Goal: Complete application form

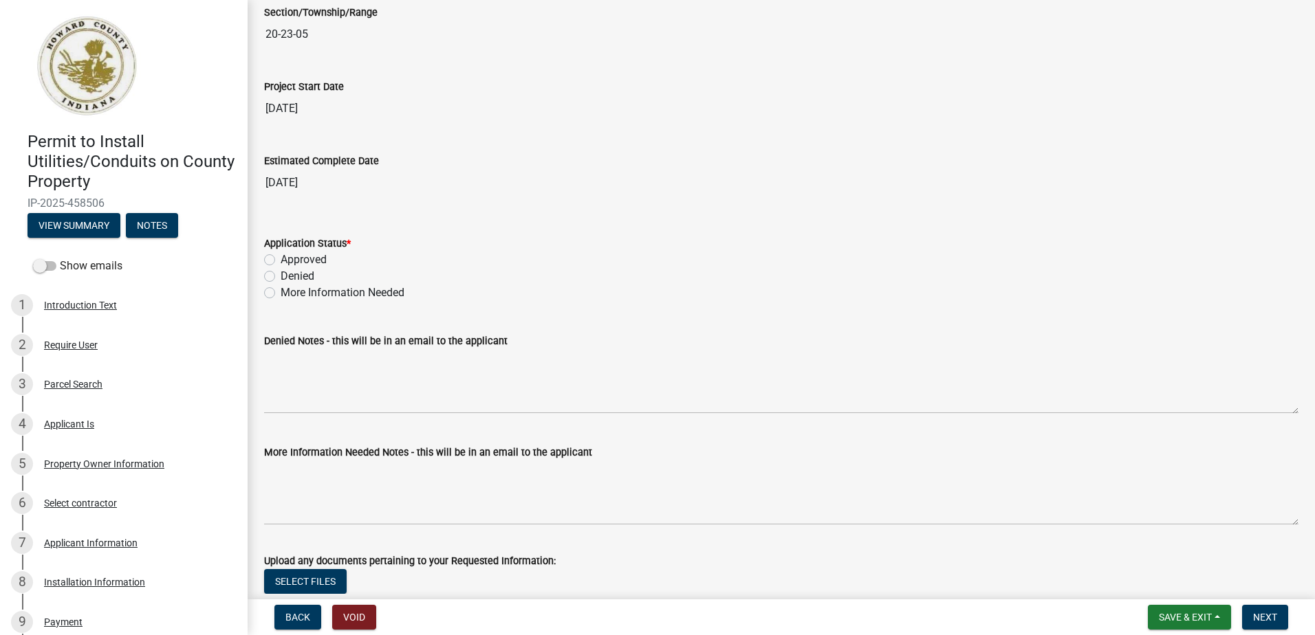
scroll to position [2269, 0]
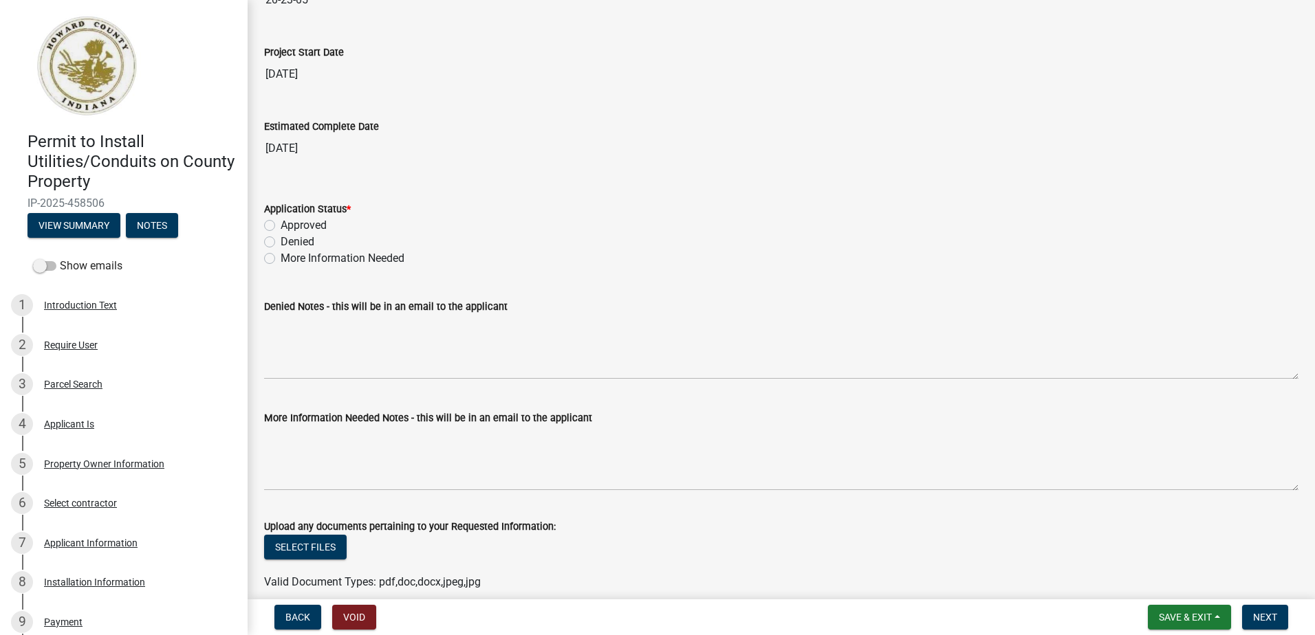
click at [281, 224] on label "Approved" at bounding box center [304, 225] width 46 height 17
click at [281, 224] on input "Approved" at bounding box center [285, 221] width 9 height 9
radio input "true"
click at [1269, 620] on span "Next" at bounding box center [1265, 617] width 24 height 11
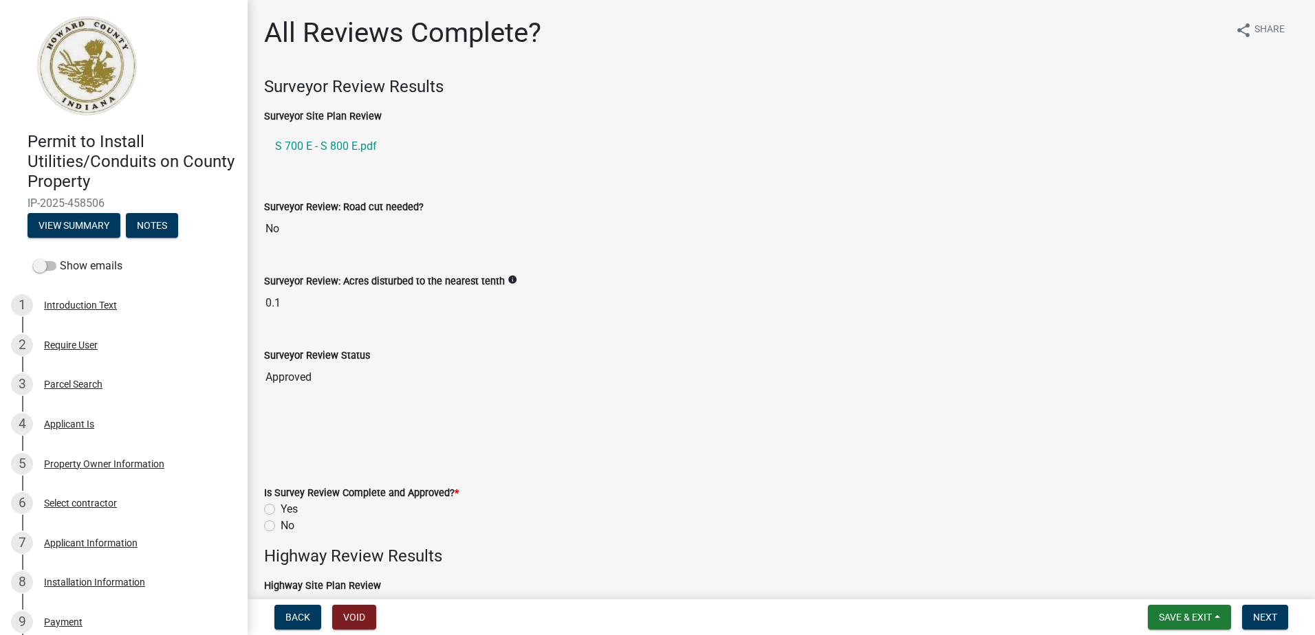
click at [281, 512] on label "Yes" at bounding box center [289, 509] width 17 height 17
click at [281, 510] on input "Yes" at bounding box center [285, 505] width 9 height 9
radio input "true"
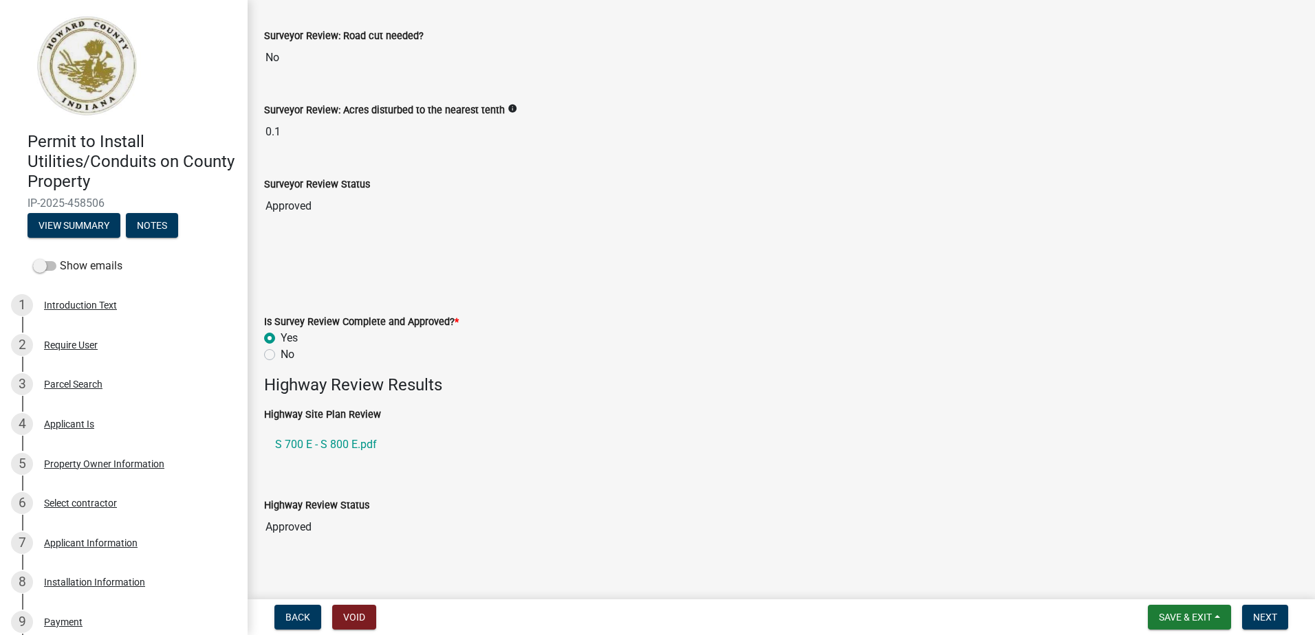
scroll to position [413, 0]
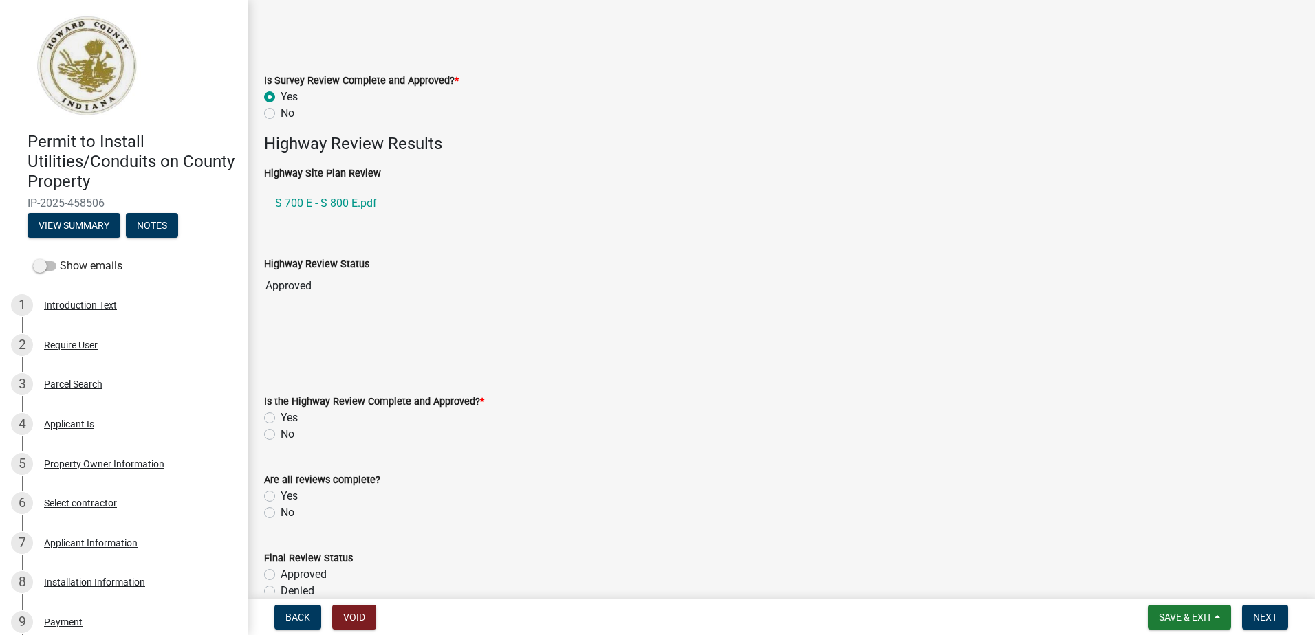
click at [281, 419] on label "Yes" at bounding box center [289, 418] width 17 height 17
click at [281, 419] on input "Yes" at bounding box center [285, 414] width 9 height 9
radio input "true"
click at [281, 496] on label "Yes" at bounding box center [289, 496] width 17 height 17
click at [281, 496] on input "Yes" at bounding box center [285, 492] width 9 height 9
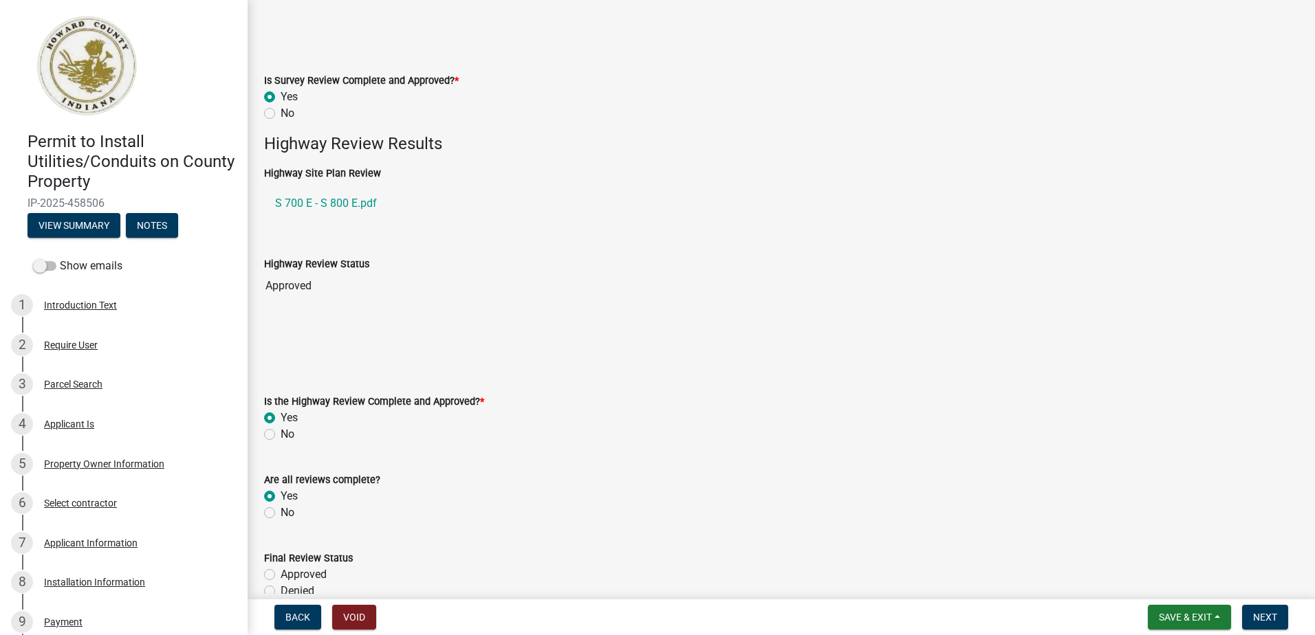
radio input "true"
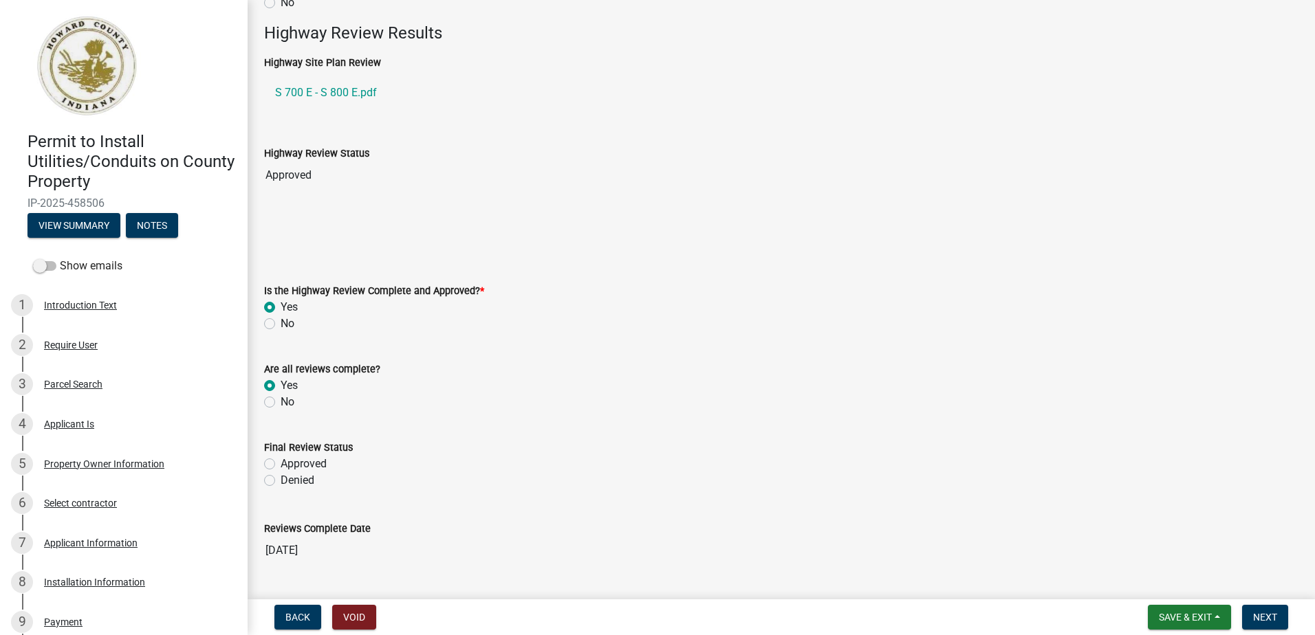
scroll to position [635, 0]
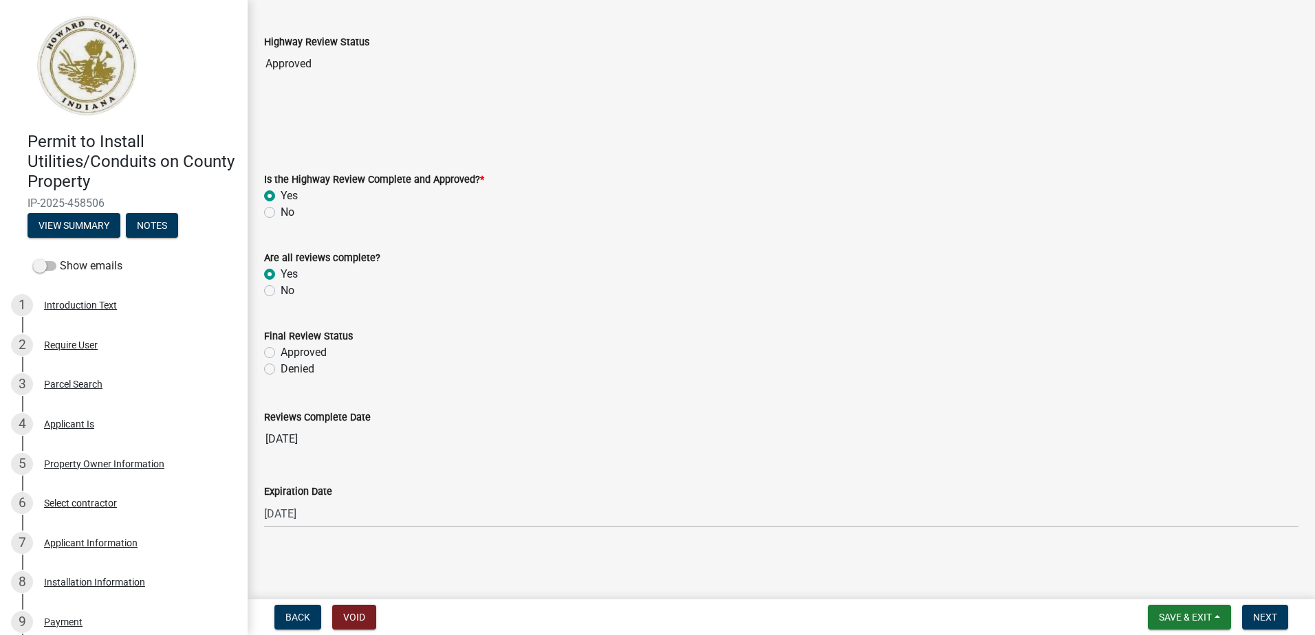
click at [281, 351] on label "Approved" at bounding box center [304, 353] width 46 height 17
click at [281, 351] on input "Approved" at bounding box center [285, 349] width 9 height 9
radio input "true"
click at [1258, 615] on span "Next" at bounding box center [1265, 617] width 24 height 11
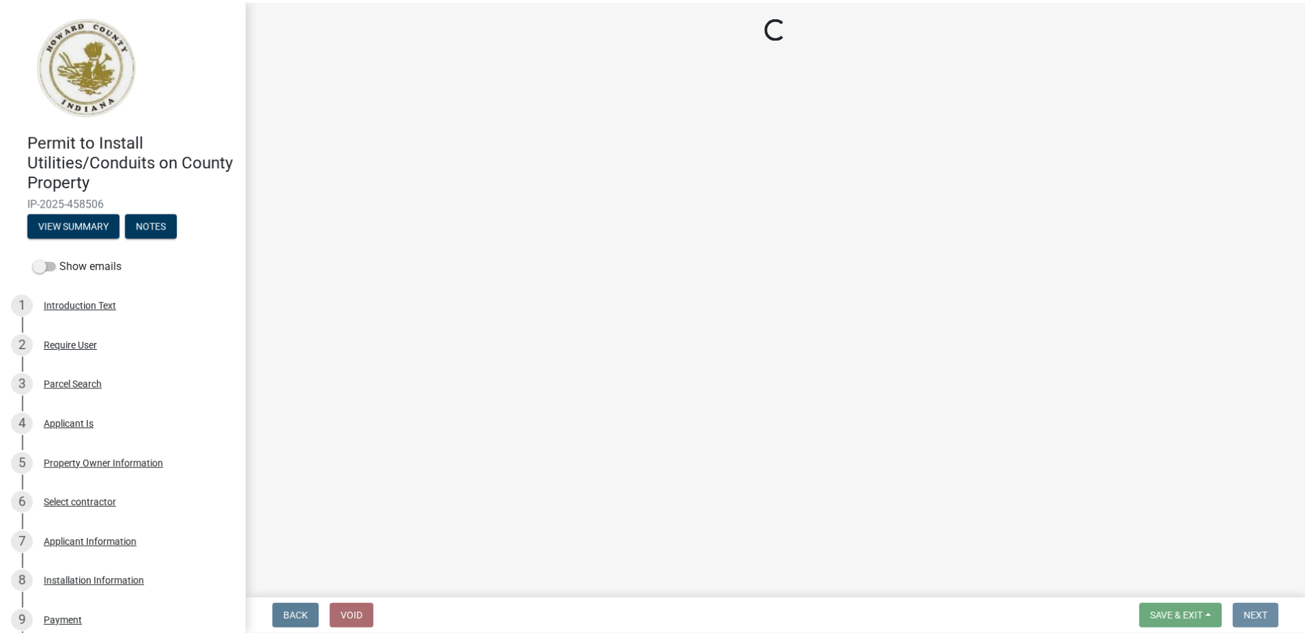
scroll to position [0, 0]
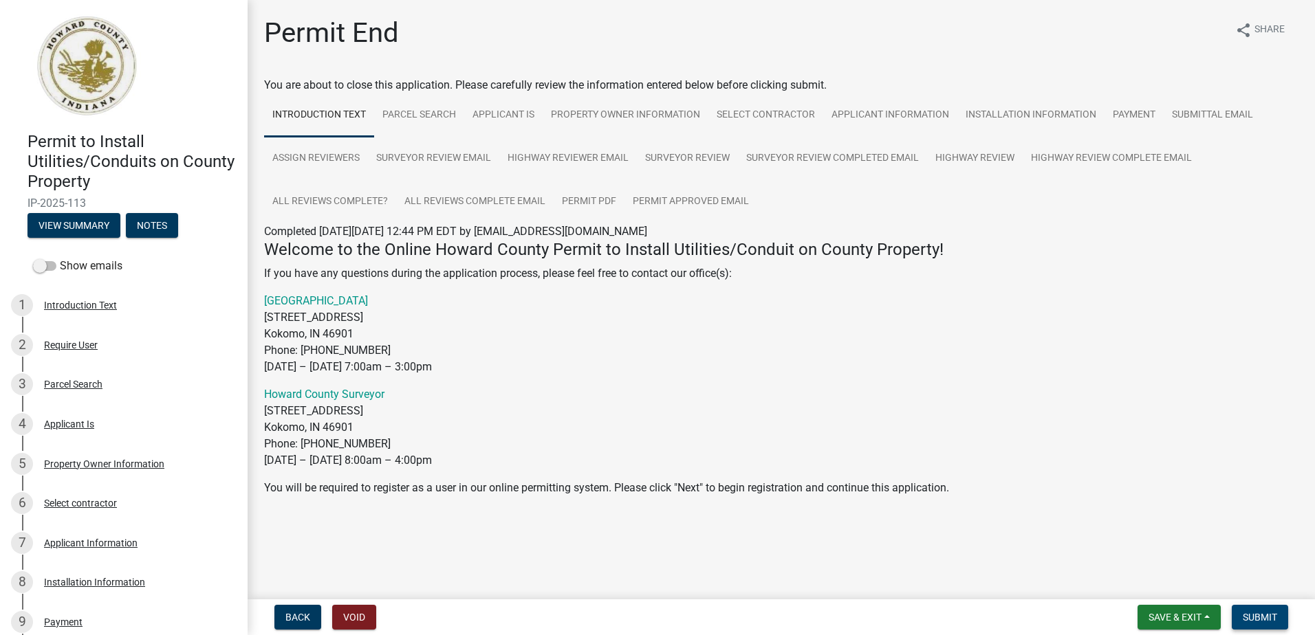
click at [1278, 624] on button "Submit" at bounding box center [1260, 617] width 56 height 25
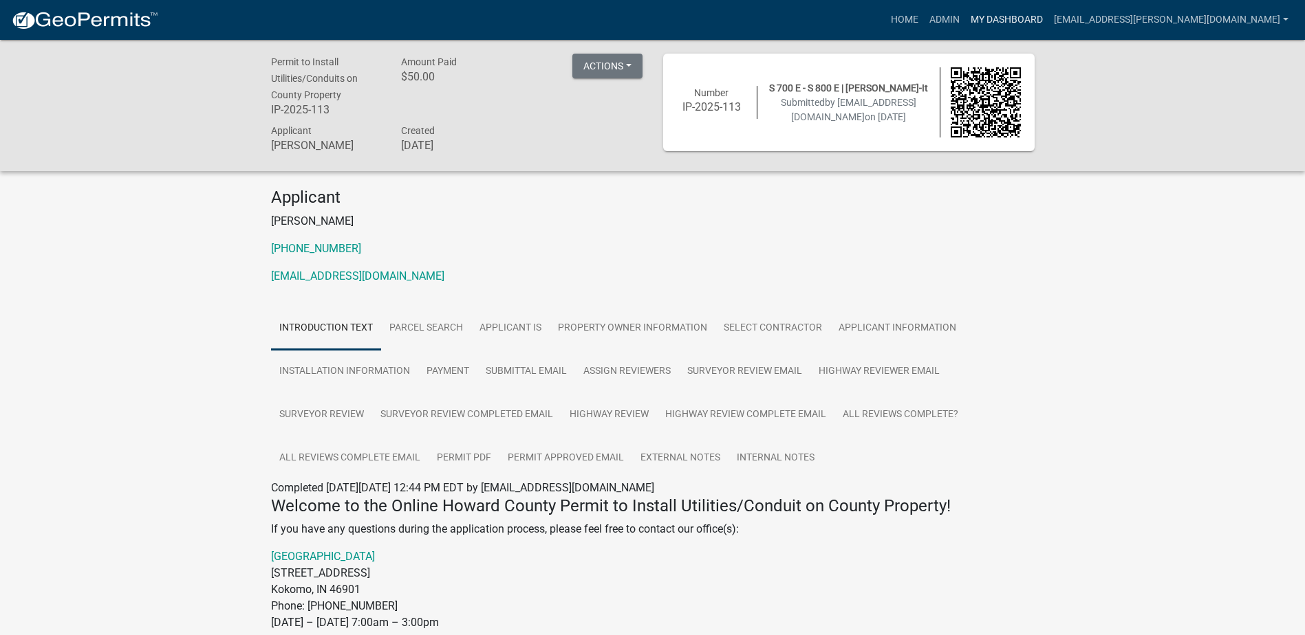
click at [1043, 17] on link "My Dashboard" at bounding box center [1006, 20] width 83 height 26
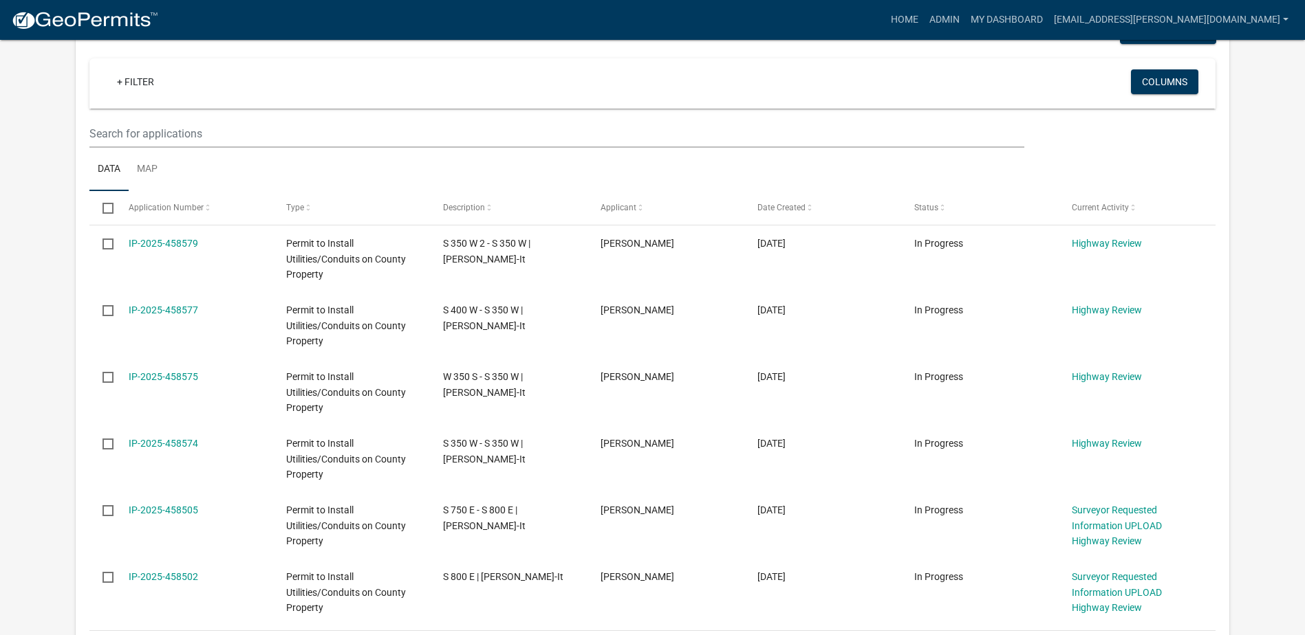
scroll to position [344, 0]
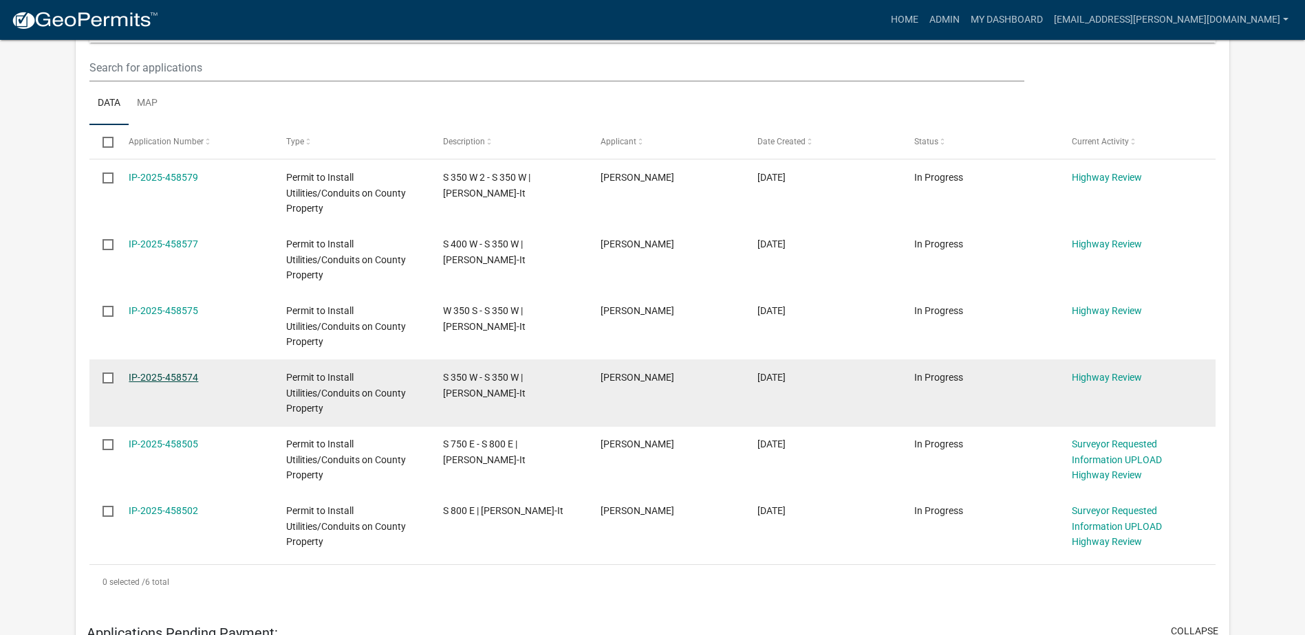
click at [138, 376] on link "IP-2025-458574" at bounding box center [163, 377] width 69 height 11
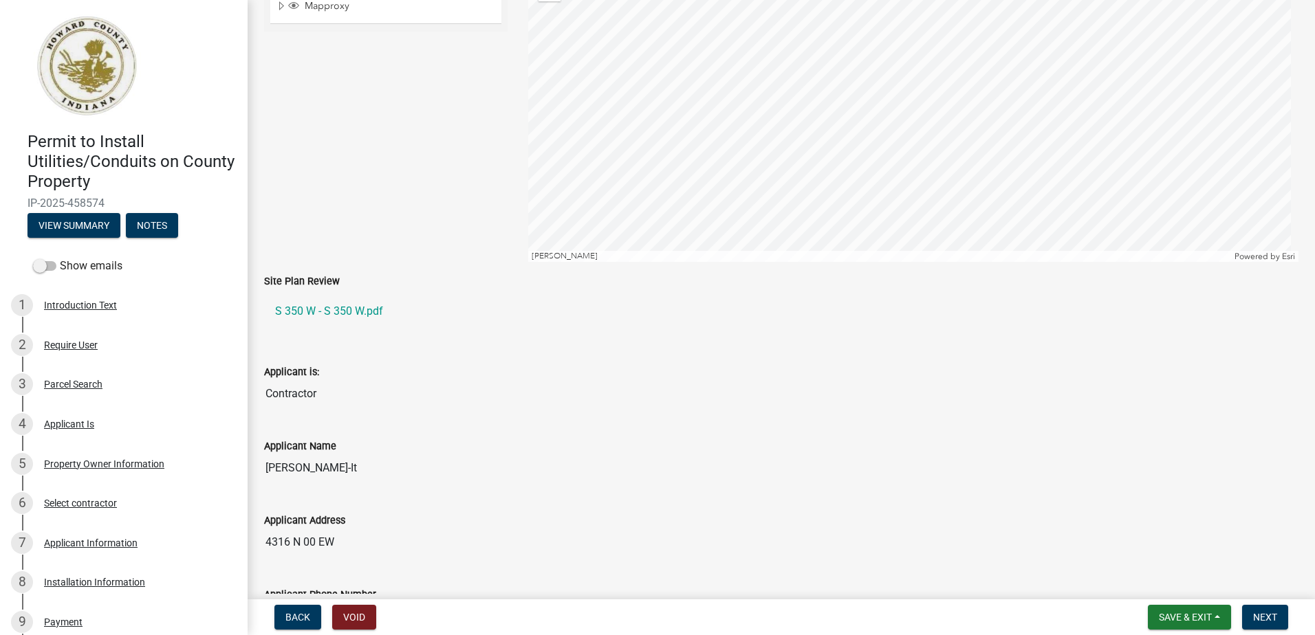
scroll to position [275, 0]
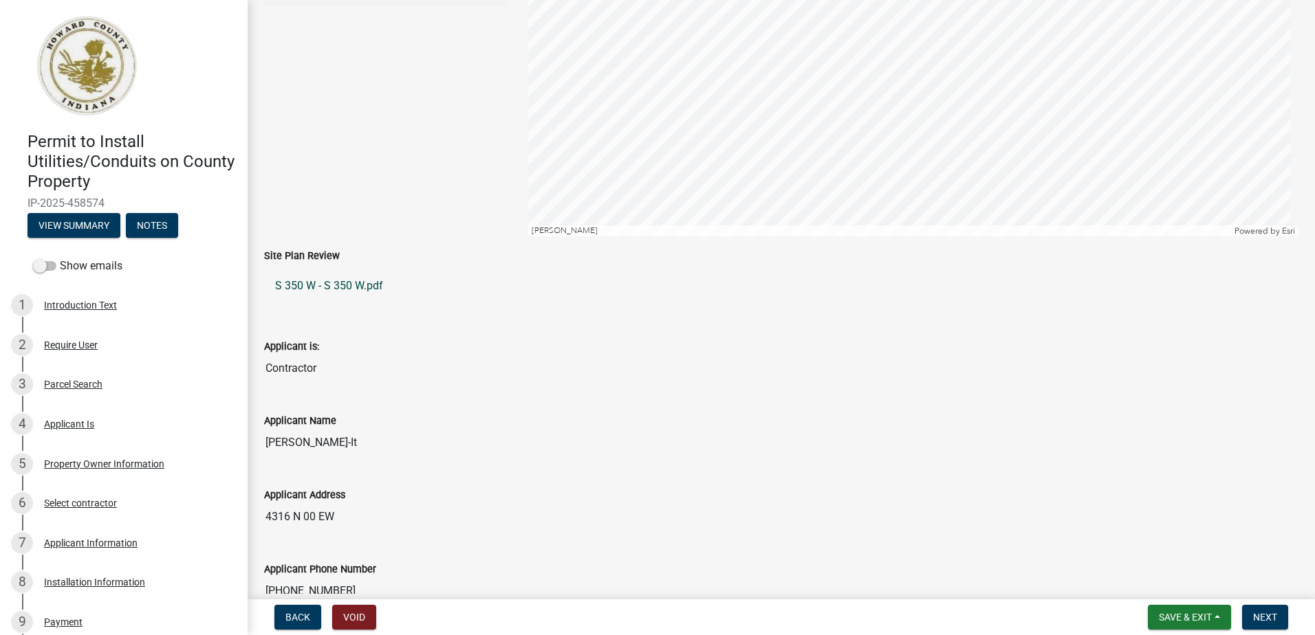
click at [357, 285] on link "S 350 W - S 350 W.pdf" at bounding box center [781, 286] width 1034 height 33
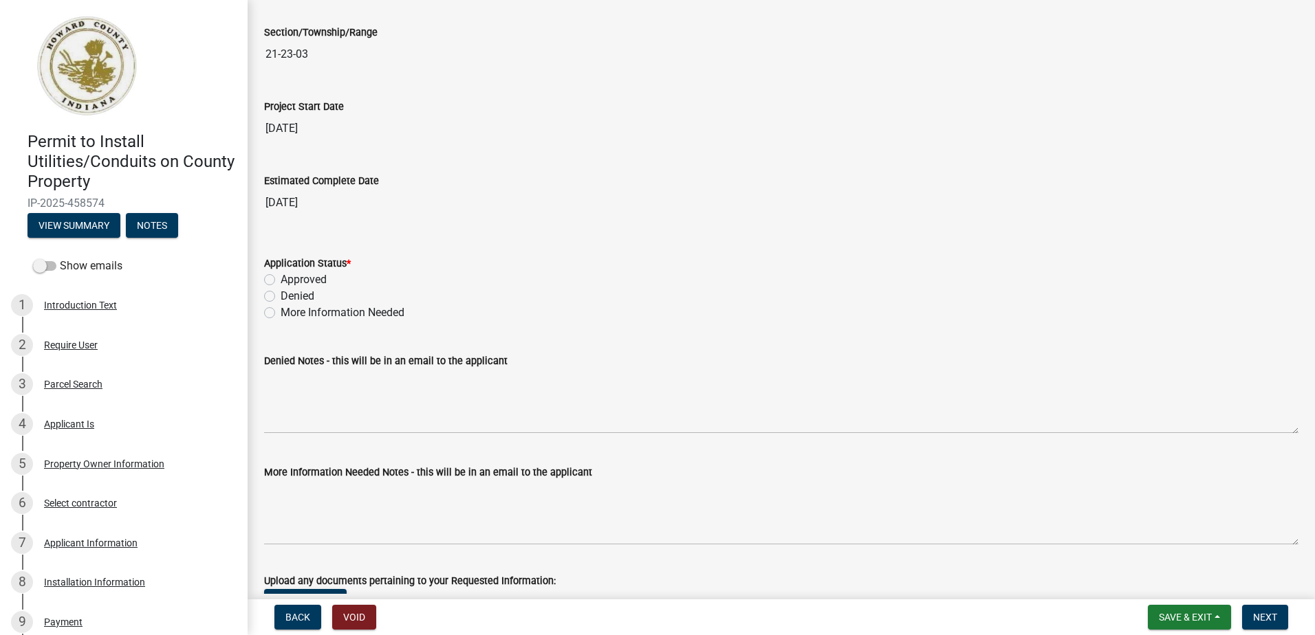
scroll to position [2269, 0]
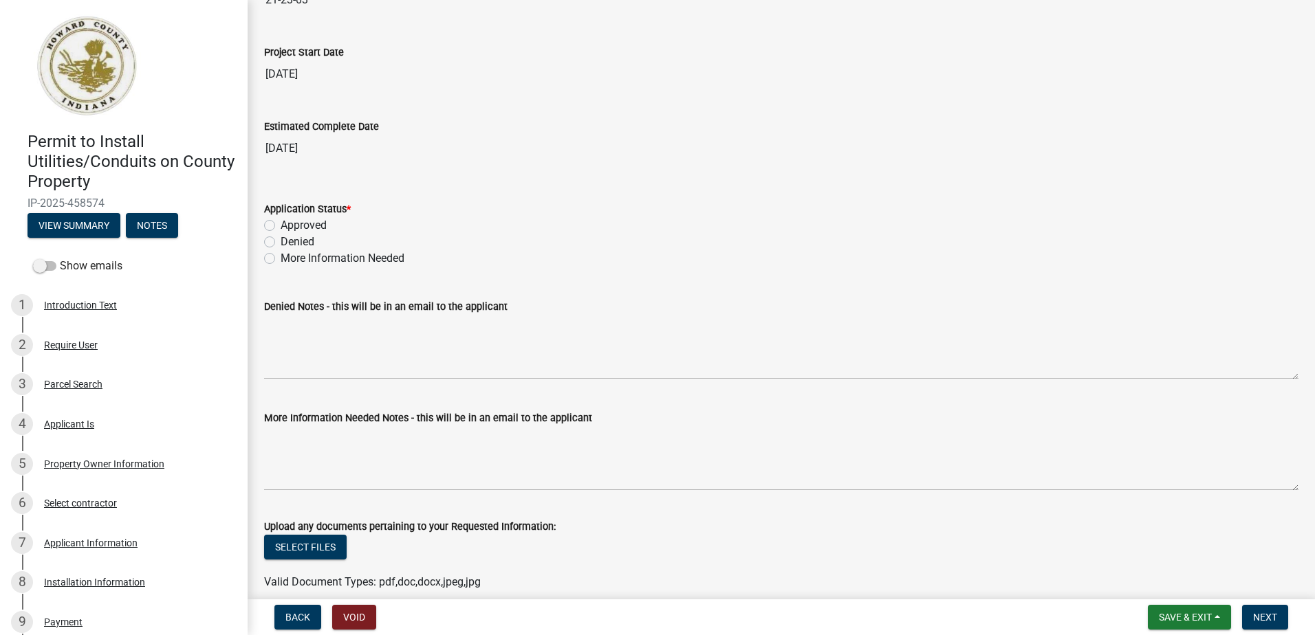
click at [281, 225] on label "Approved" at bounding box center [304, 225] width 46 height 17
click at [281, 225] on input "Approved" at bounding box center [285, 221] width 9 height 9
radio input "true"
click at [1263, 618] on span "Next" at bounding box center [1265, 617] width 24 height 11
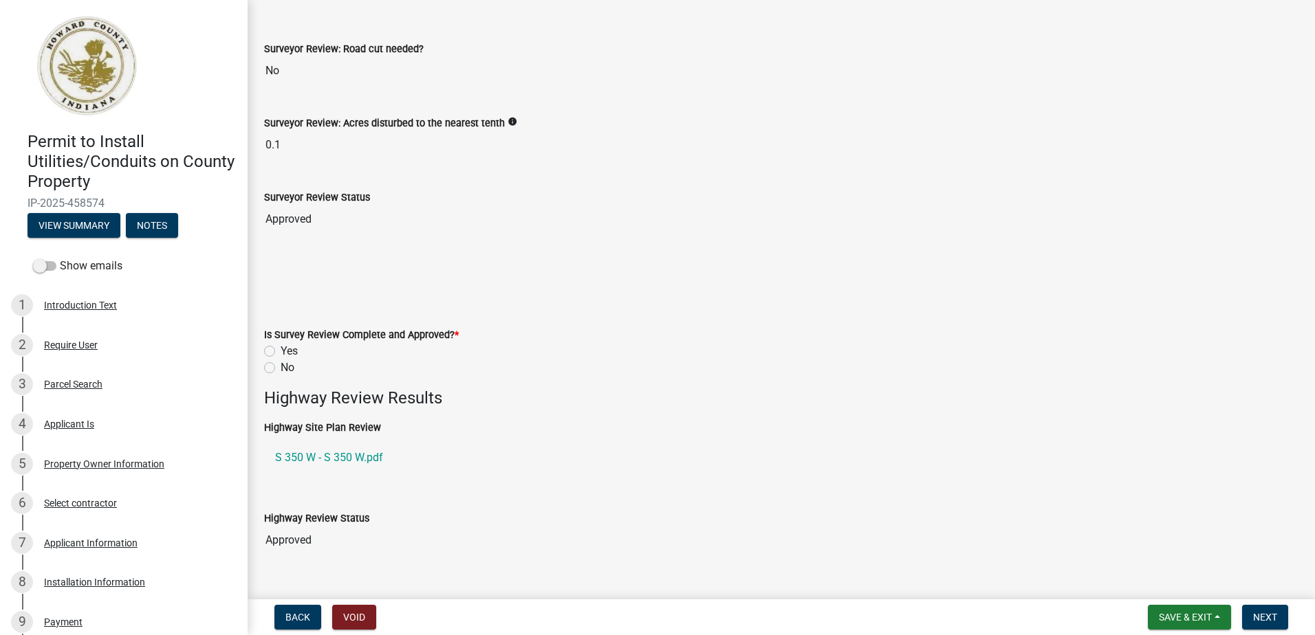
scroll to position [275, 0]
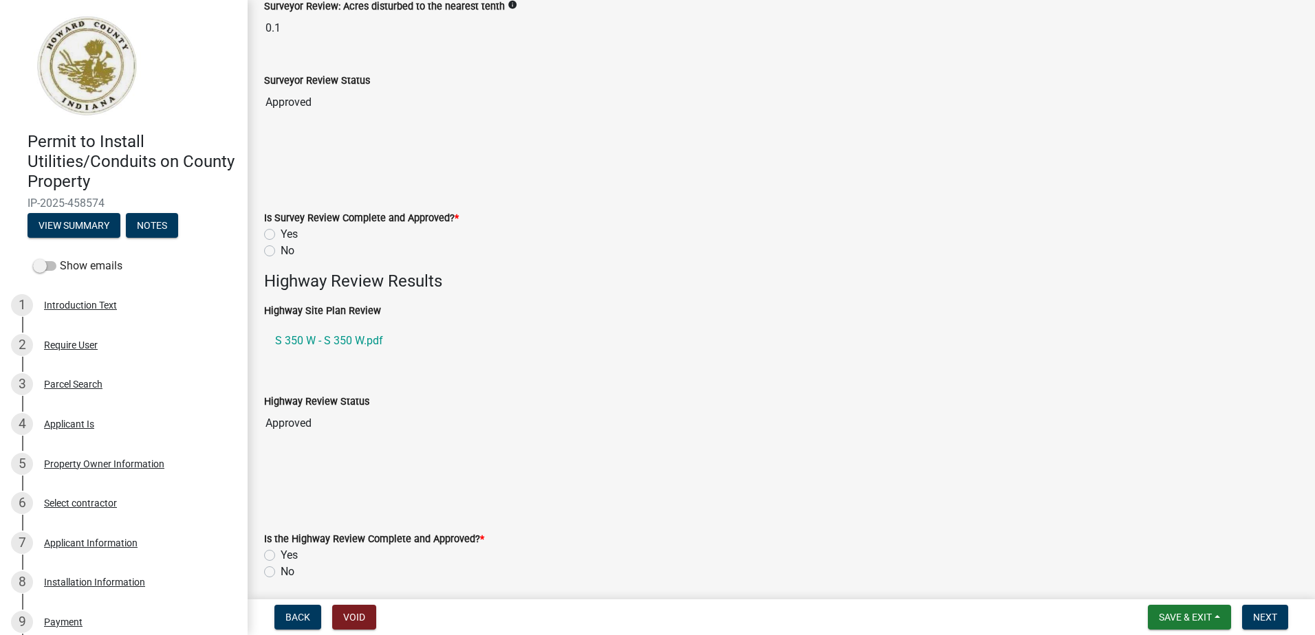
click at [281, 236] on label "Yes" at bounding box center [289, 234] width 17 height 17
click at [281, 235] on input "Yes" at bounding box center [285, 230] width 9 height 9
radio input "true"
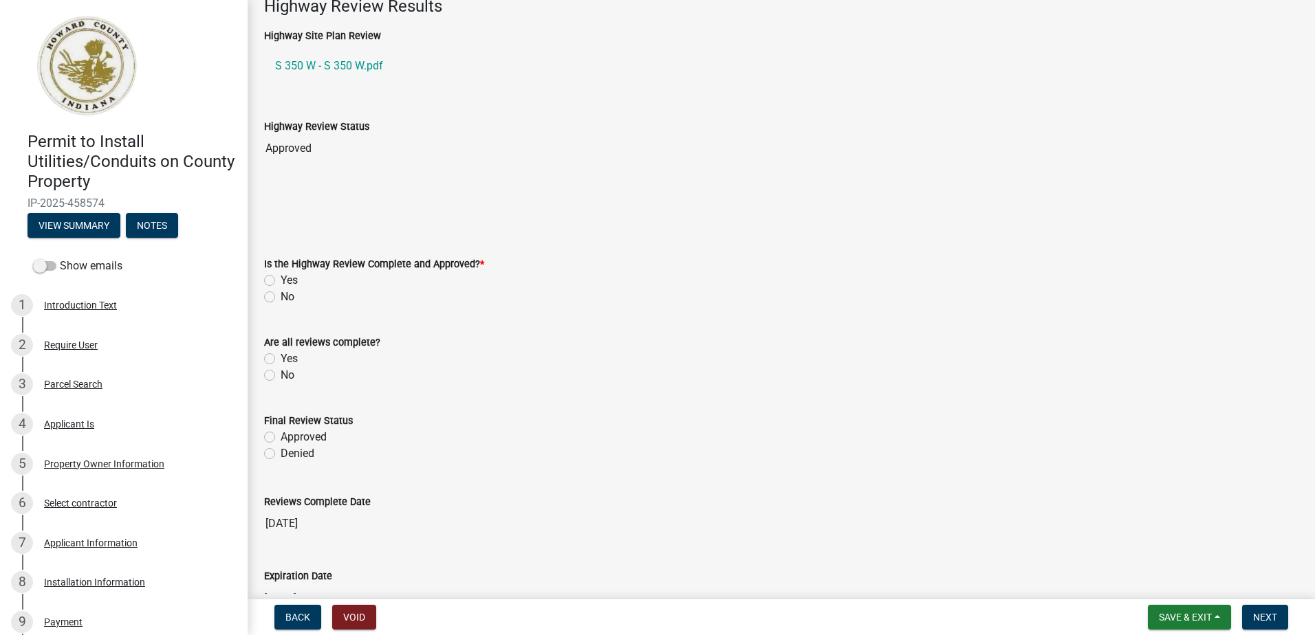
click at [281, 281] on label "Yes" at bounding box center [289, 280] width 17 height 17
click at [281, 281] on input "Yes" at bounding box center [285, 276] width 9 height 9
radio input "true"
click at [281, 358] on label "Yes" at bounding box center [289, 359] width 17 height 17
click at [281, 358] on input "Yes" at bounding box center [285, 355] width 9 height 9
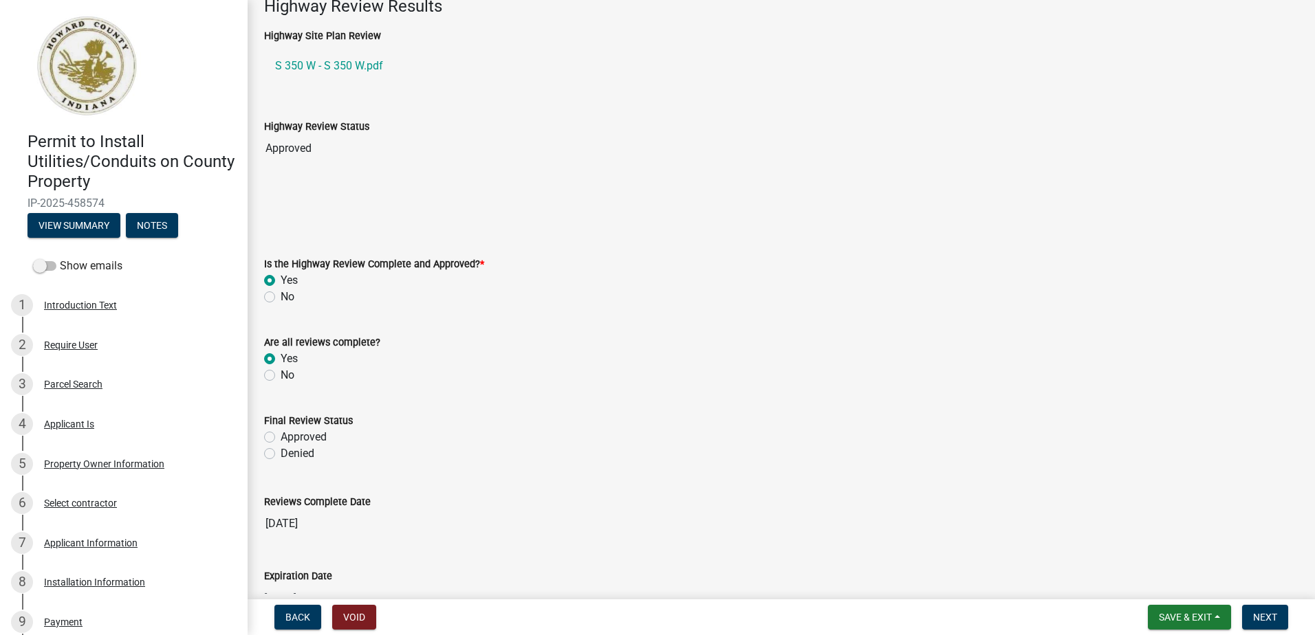
radio input "true"
drag, startPoint x: 270, startPoint y: 440, endPoint x: 348, endPoint y: 460, distance: 80.2
click at [281, 440] on label "Approved" at bounding box center [304, 437] width 46 height 17
click at [281, 438] on input "Approved" at bounding box center [285, 433] width 9 height 9
radio input "true"
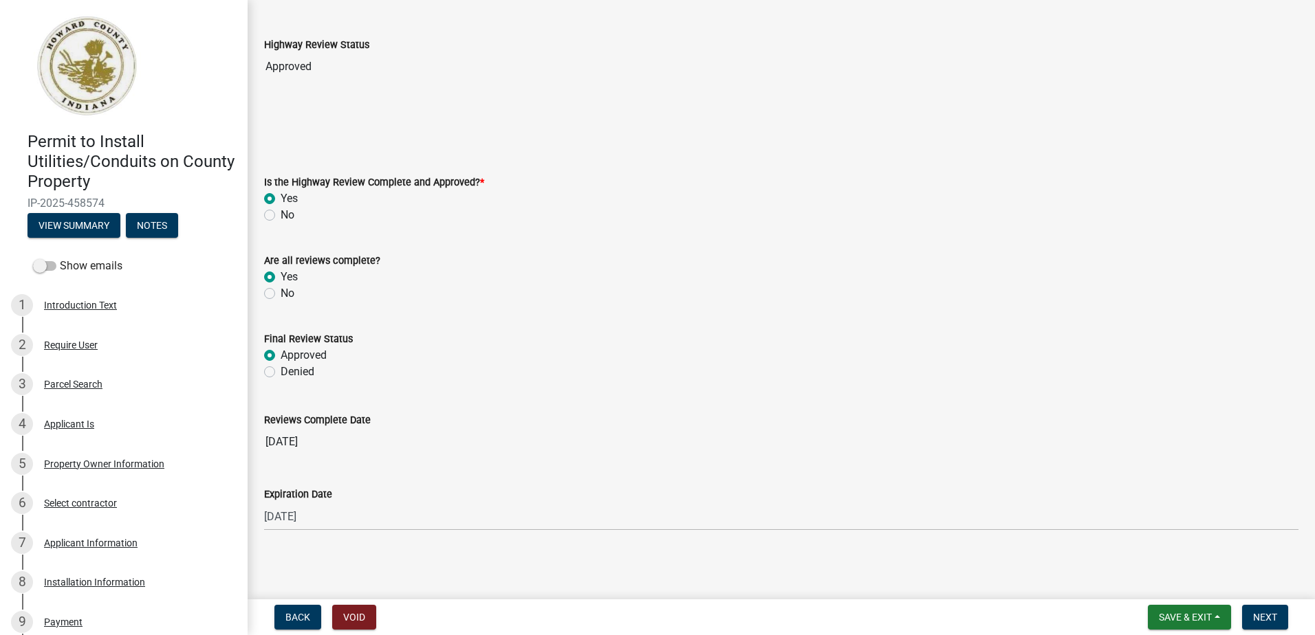
scroll to position [635, 0]
click at [1274, 629] on button "Next" at bounding box center [1265, 617] width 46 height 25
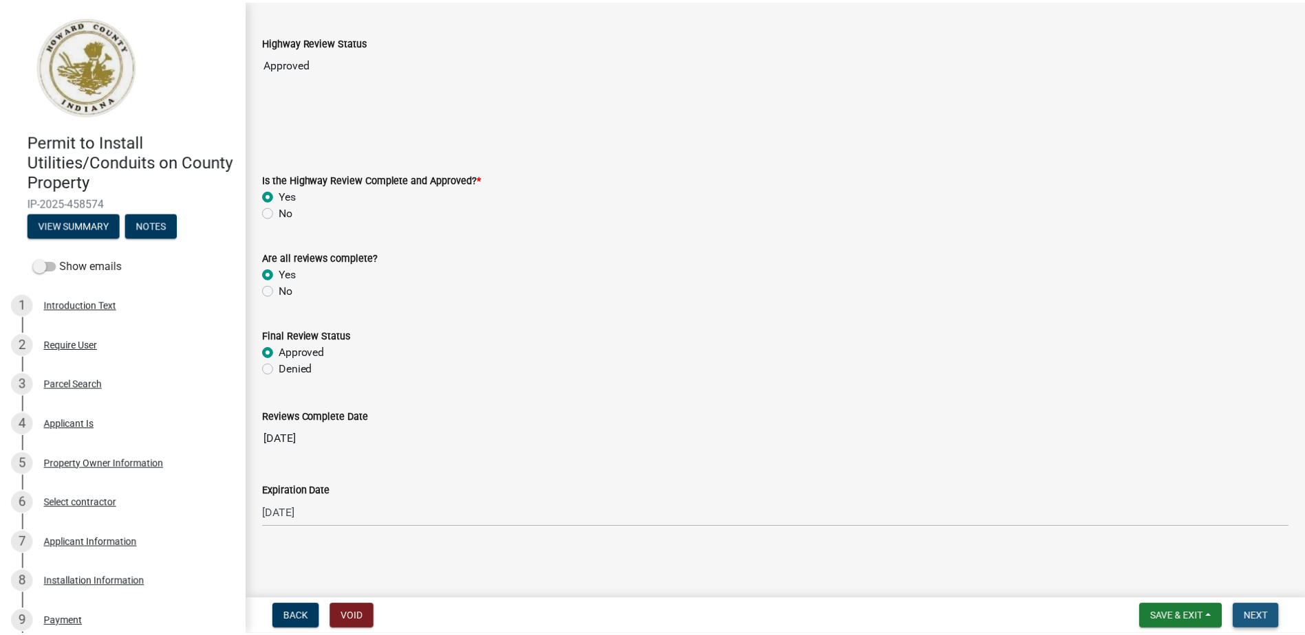
scroll to position [0, 0]
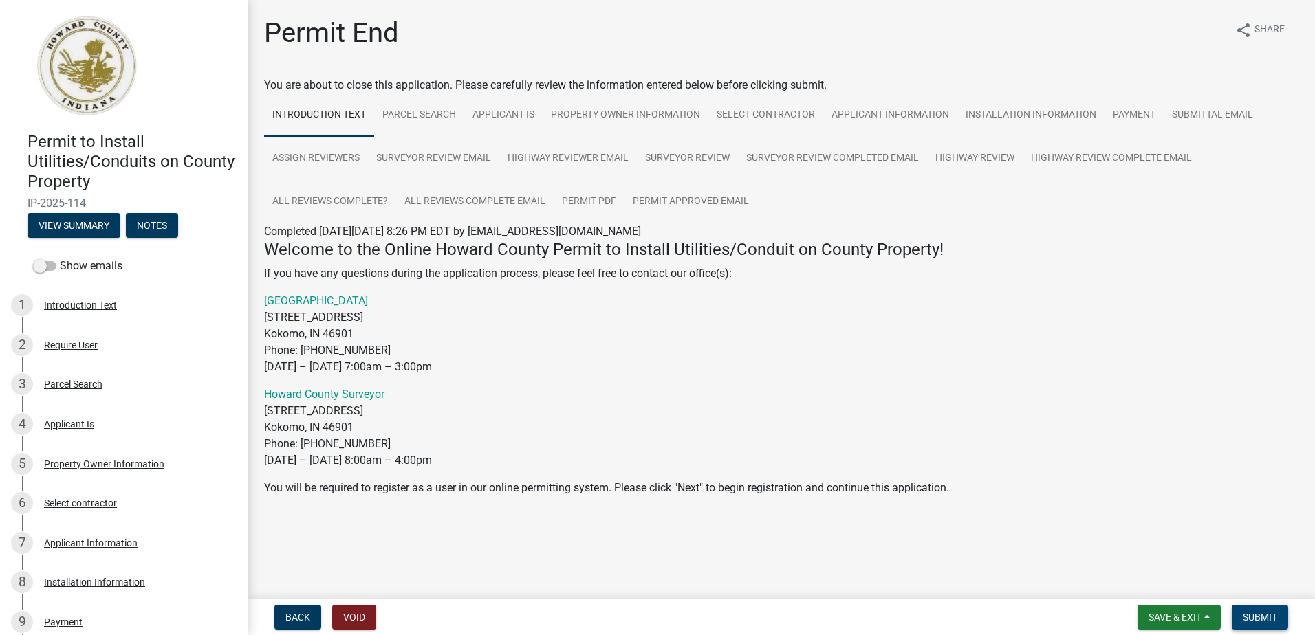
click at [1264, 613] on span "Submit" at bounding box center [1260, 617] width 34 height 11
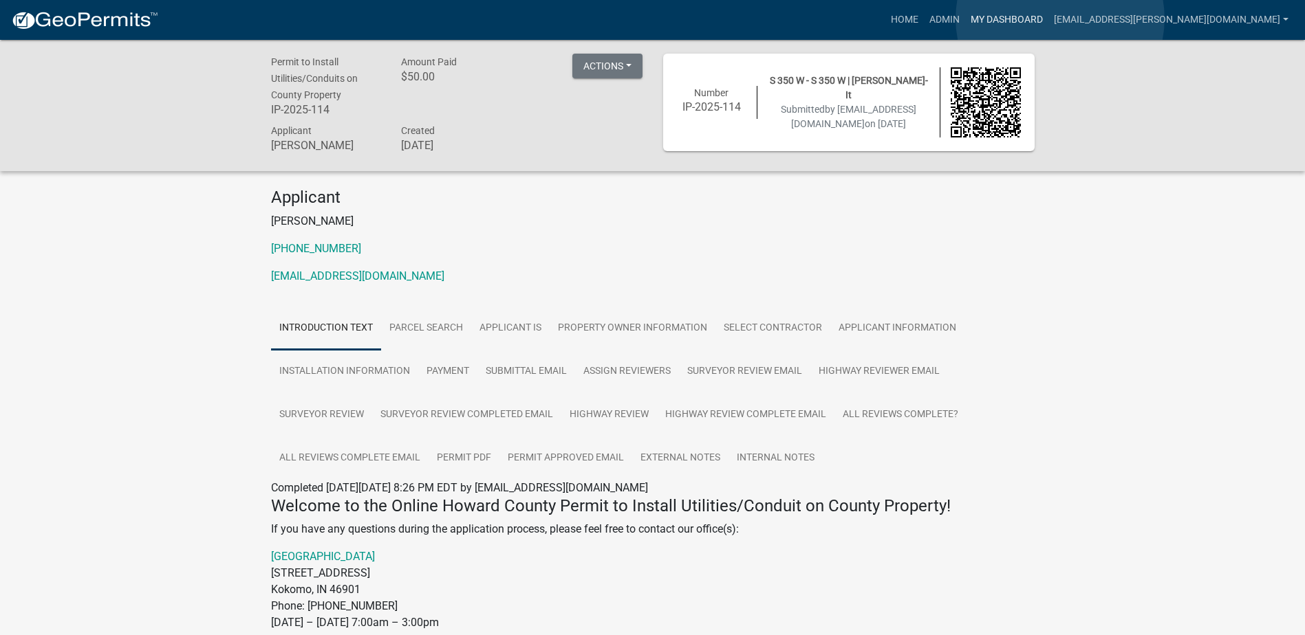
click at [1048, 19] on link "My Dashboard" at bounding box center [1006, 20] width 83 height 26
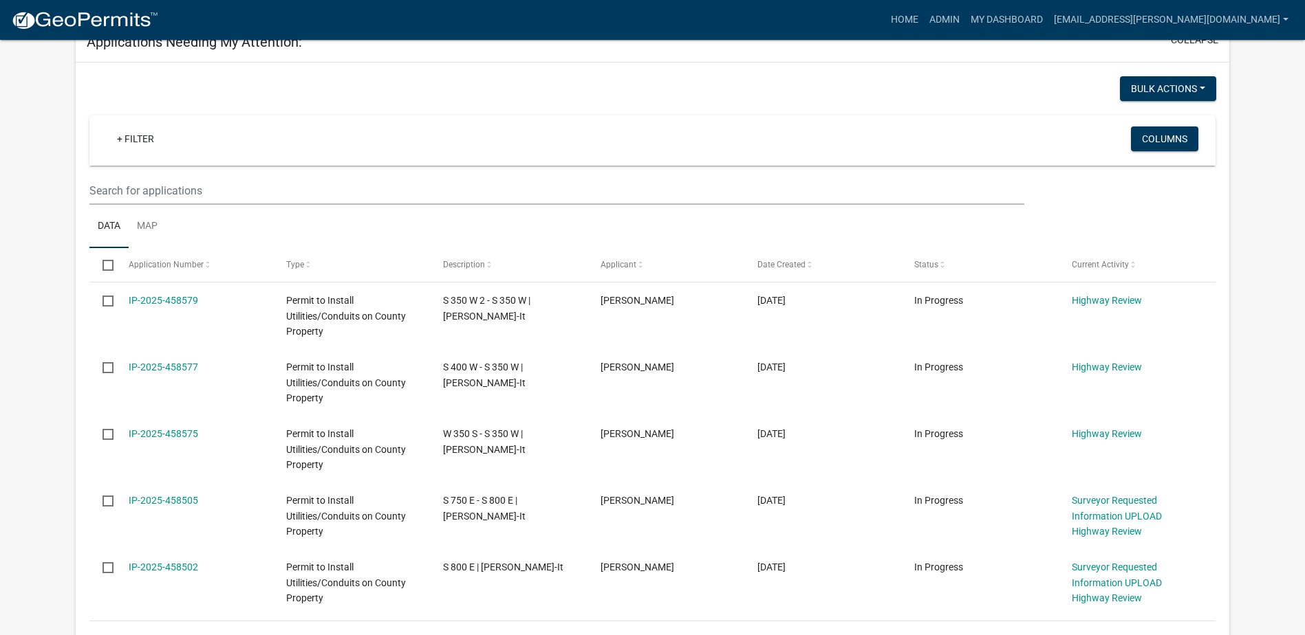
scroll to position [275, 0]
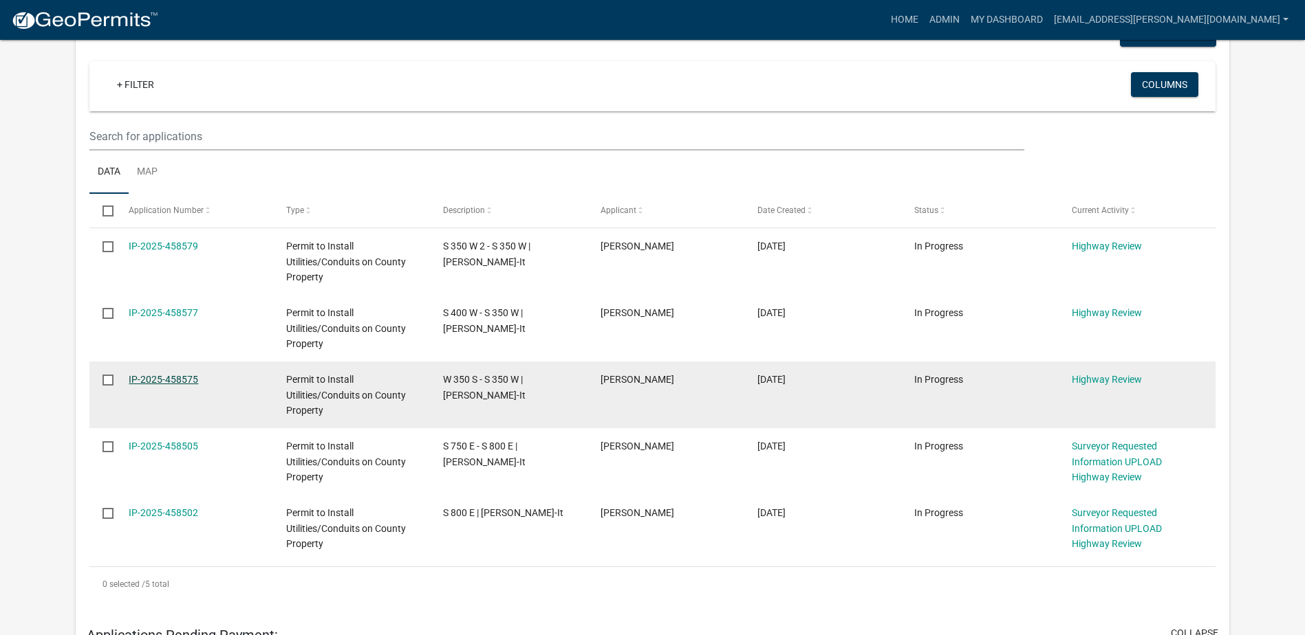
click at [160, 380] on link "IP-2025-458575" at bounding box center [163, 379] width 69 height 11
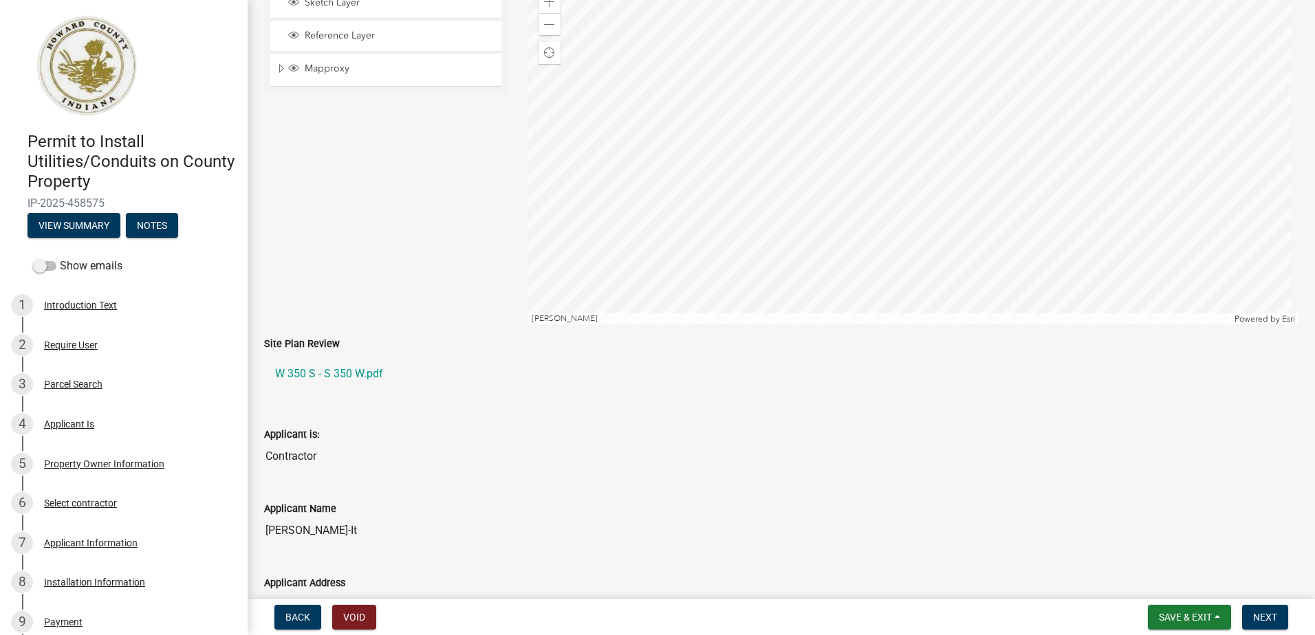
scroll to position [206, 0]
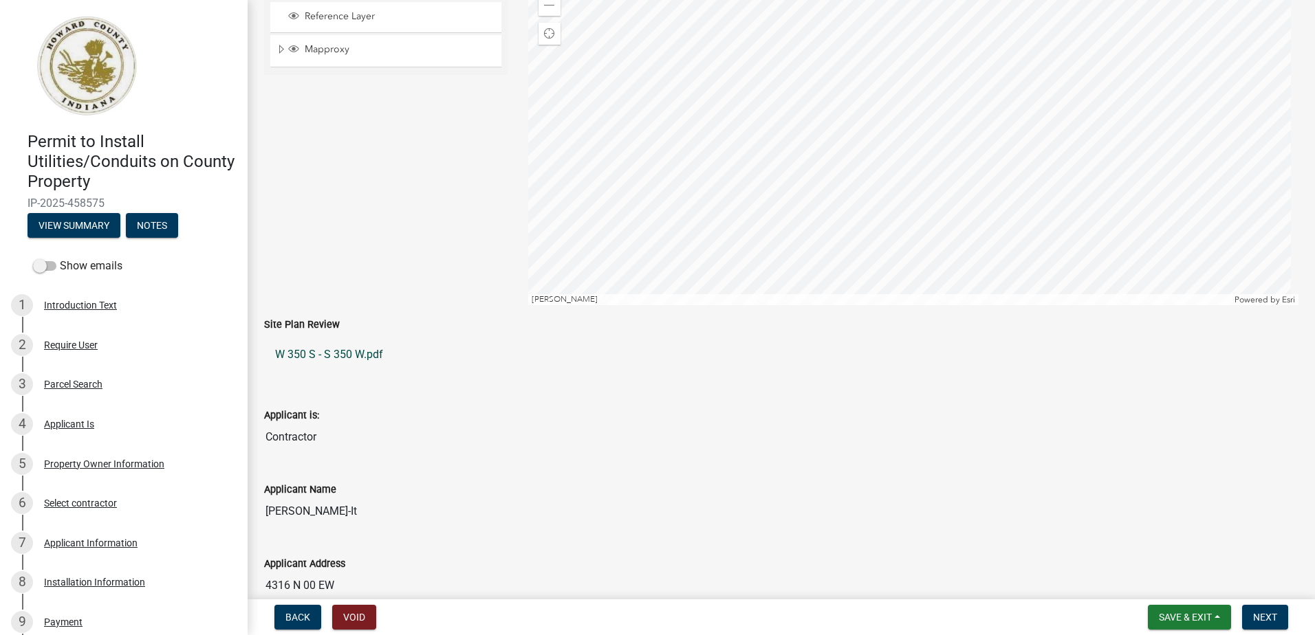
click at [334, 355] on link "W 350 S - S 350 W.pdf" at bounding box center [781, 354] width 1034 height 33
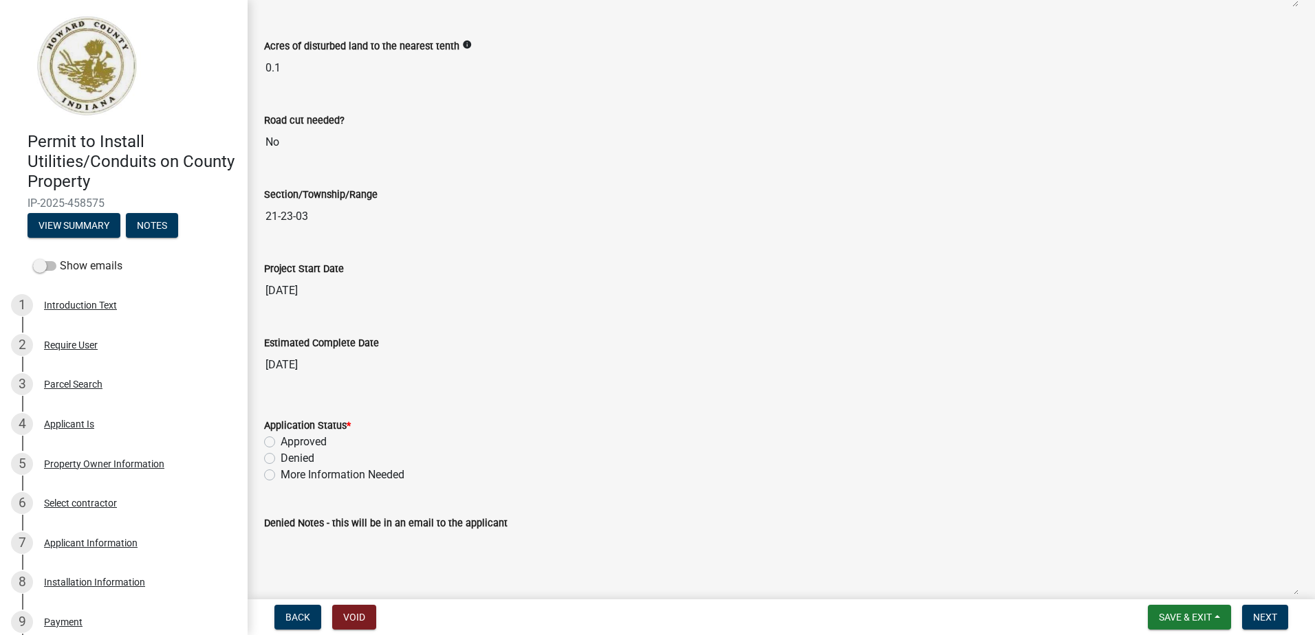
scroll to position [2132, 0]
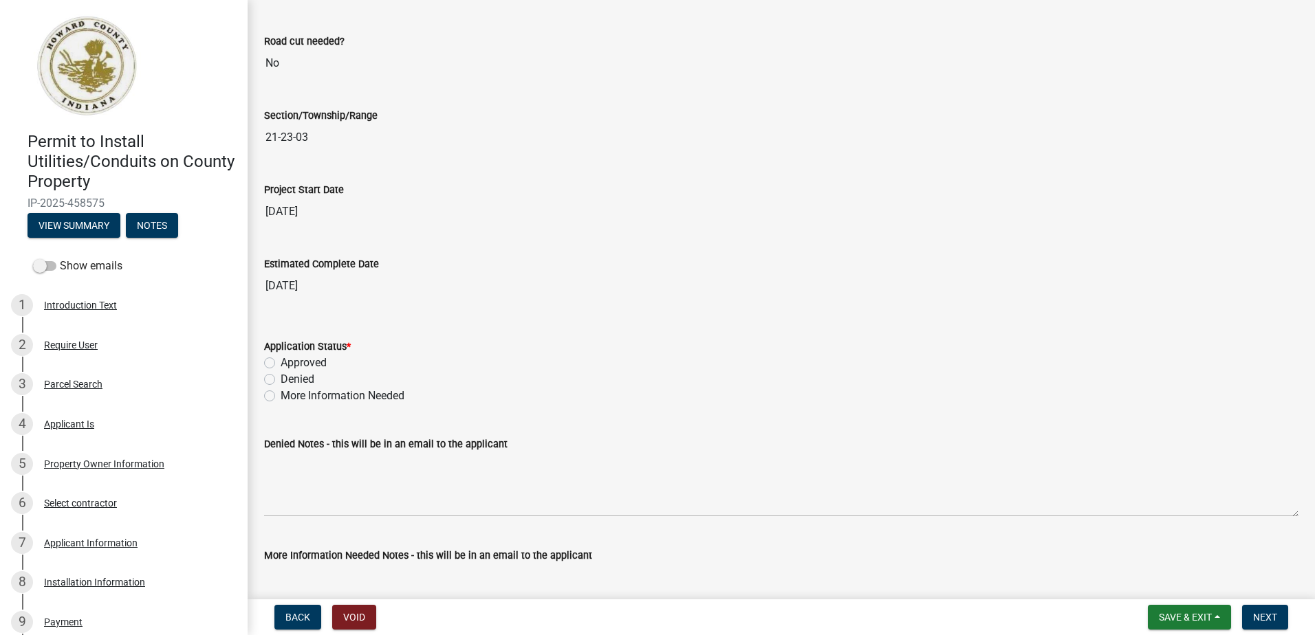
click at [281, 365] on label "Approved" at bounding box center [304, 363] width 46 height 17
click at [281, 364] on input "Approved" at bounding box center [285, 359] width 9 height 9
radio input "true"
click at [1256, 617] on span "Next" at bounding box center [1265, 617] width 24 height 11
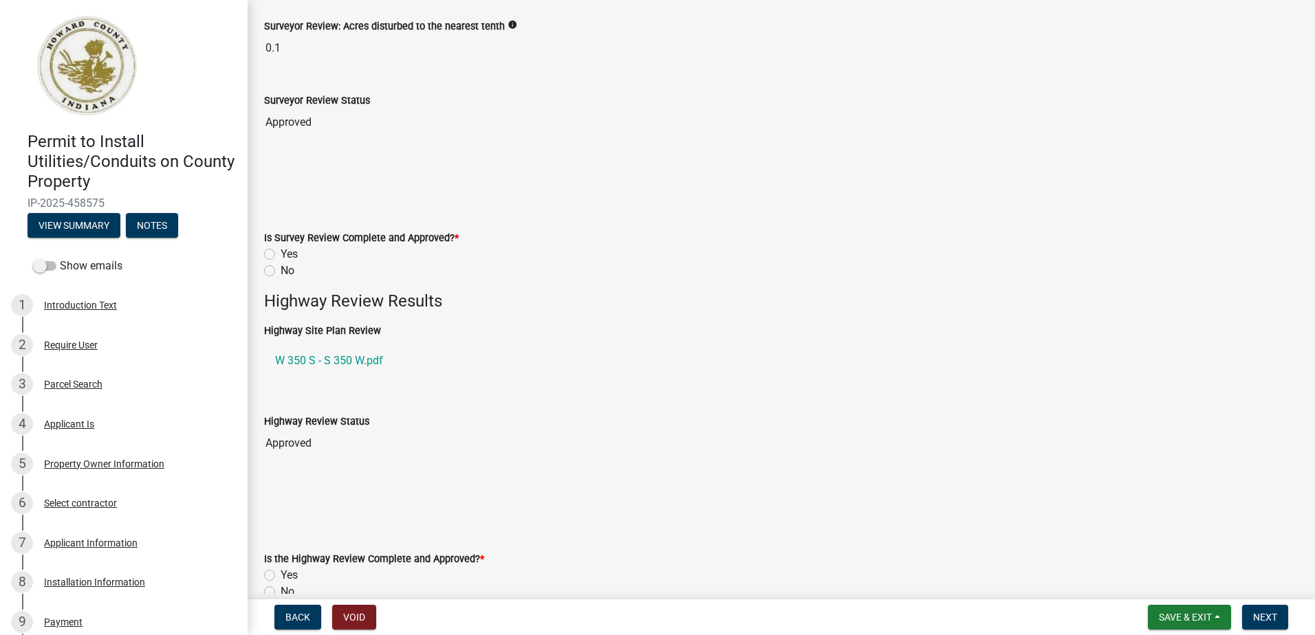
scroll to position [275, 0]
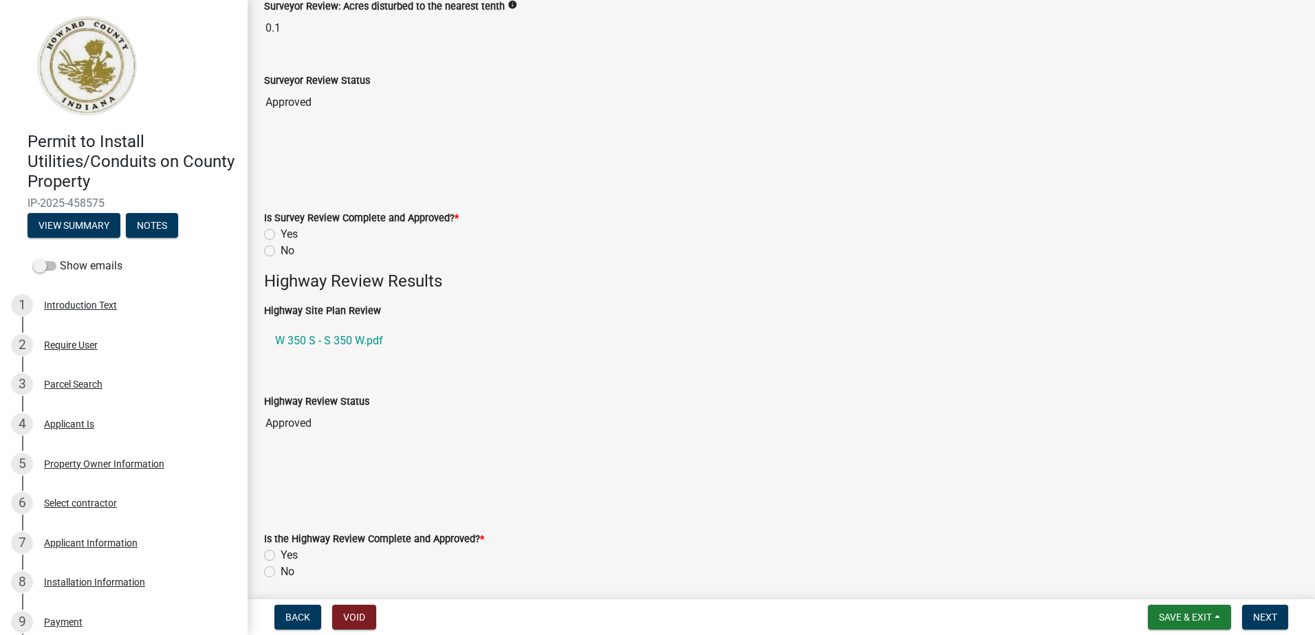
click at [281, 233] on label "Yes" at bounding box center [289, 234] width 17 height 17
click at [281, 233] on input "Yes" at bounding box center [285, 230] width 9 height 9
radio input "true"
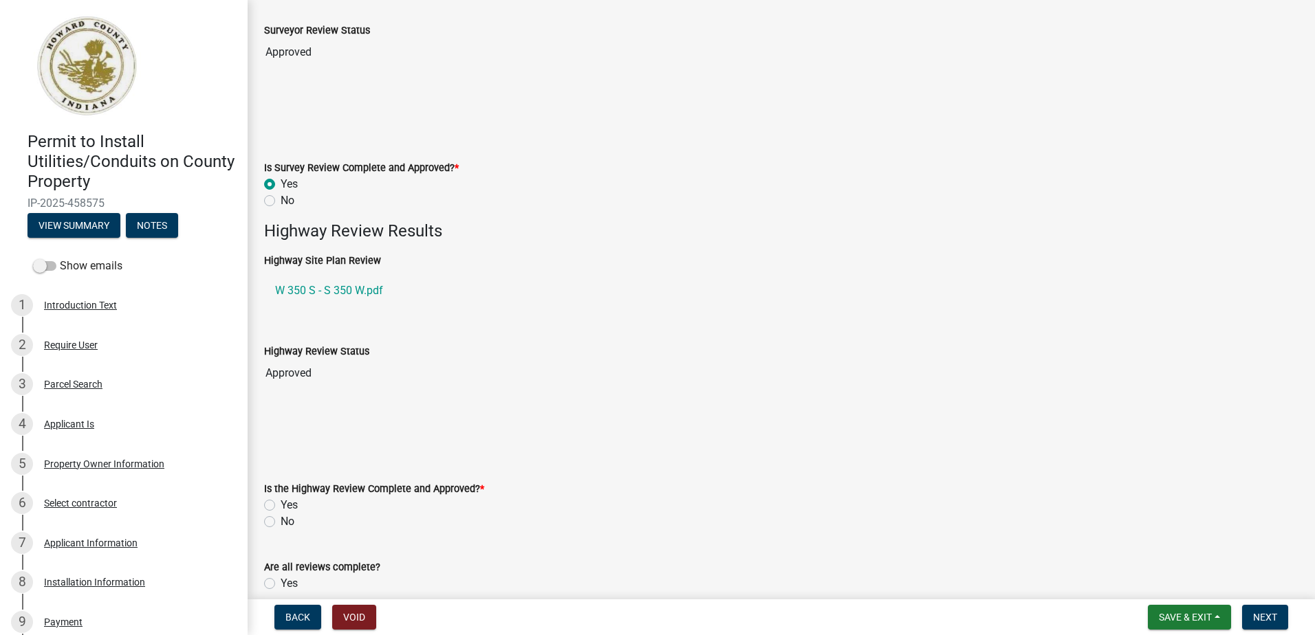
scroll to position [619, 0]
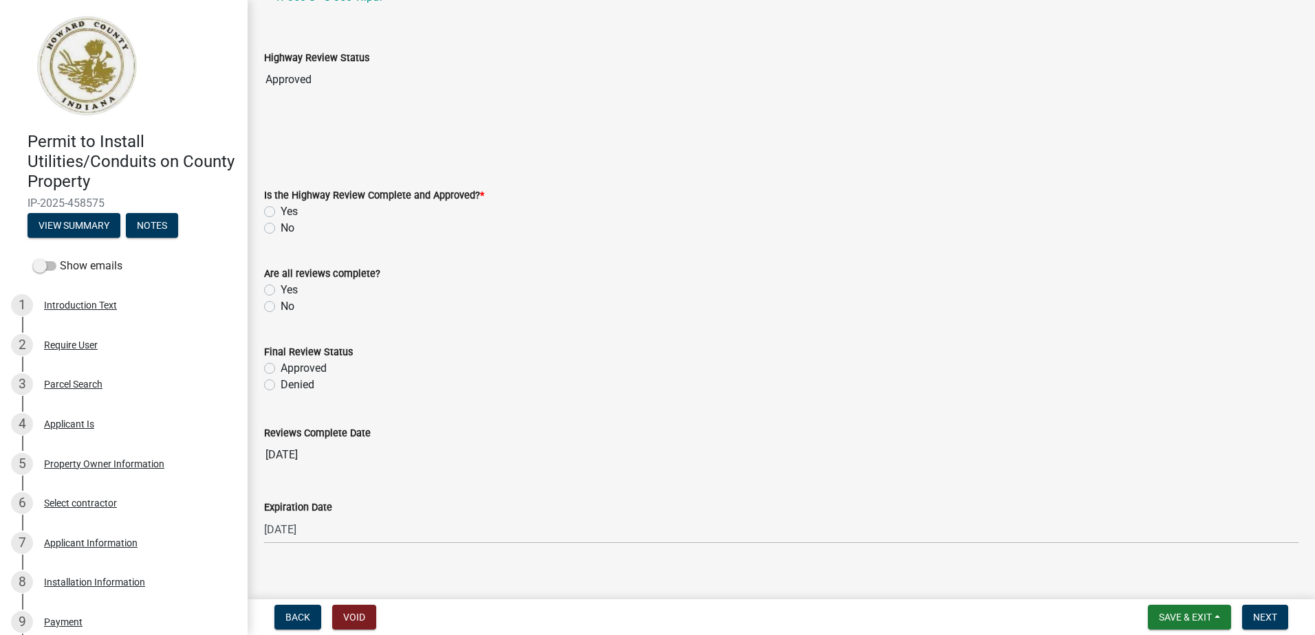
click at [281, 210] on label "Yes" at bounding box center [289, 212] width 17 height 17
click at [281, 210] on input "Yes" at bounding box center [285, 208] width 9 height 9
radio input "true"
click at [281, 291] on label "Yes" at bounding box center [289, 290] width 17 height 17
click at [281, 291] on input "Yes" at bounding box center [285, 286] width 9 height 9
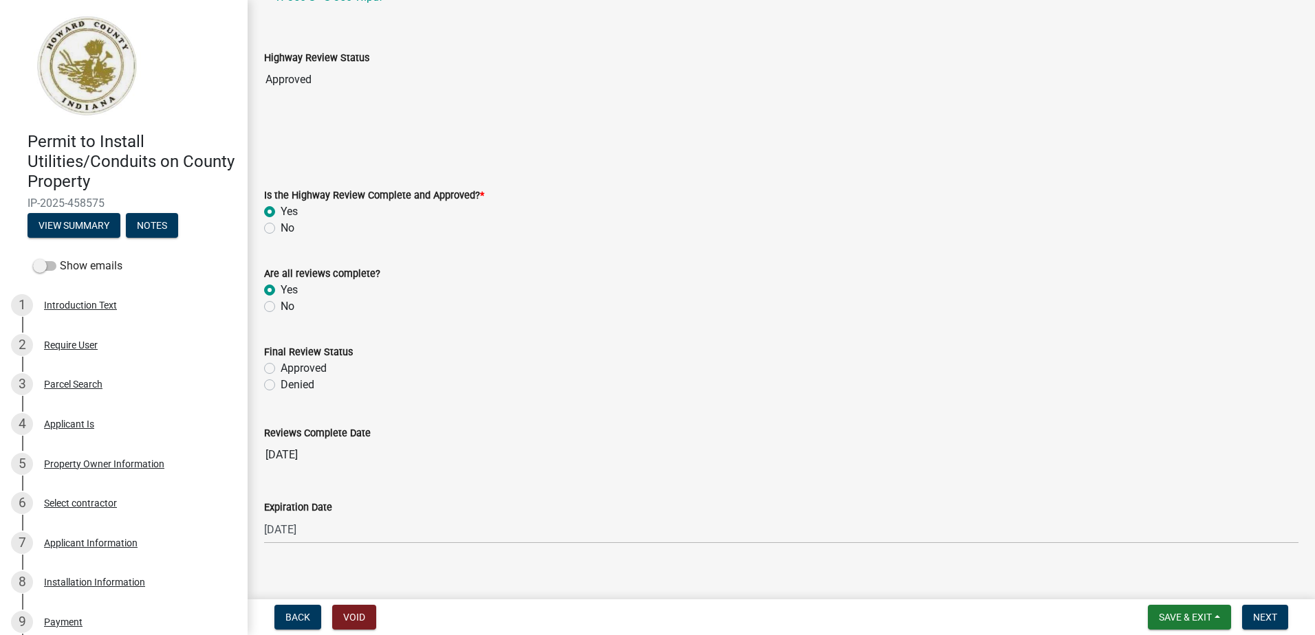
radio input "true"
click at [281, 369] on label "Approved" at bounding box center [304, 368] width 46 height 17
click at [281, 369] on input "Approved" at bounding box center [285, 364] width 9 height 9
radio input "true"
click at [1255, 614] on span "Next" at bounding box center [1265, 617] width 24 height 11
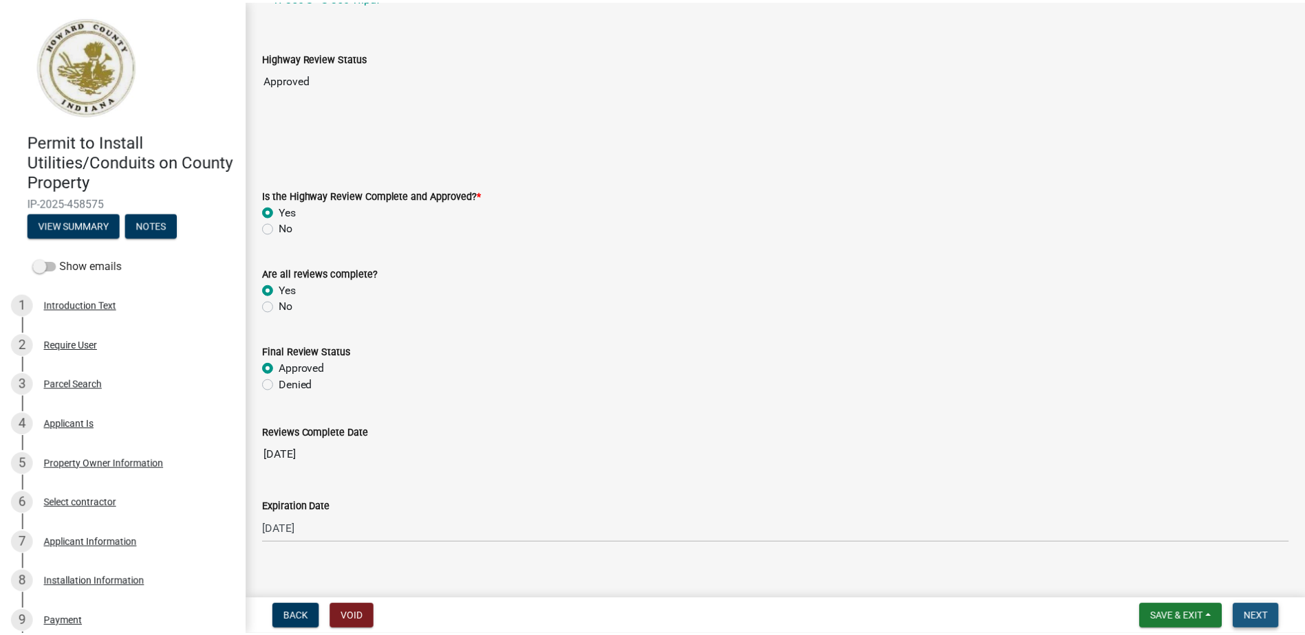
scroll to position [0, 0]
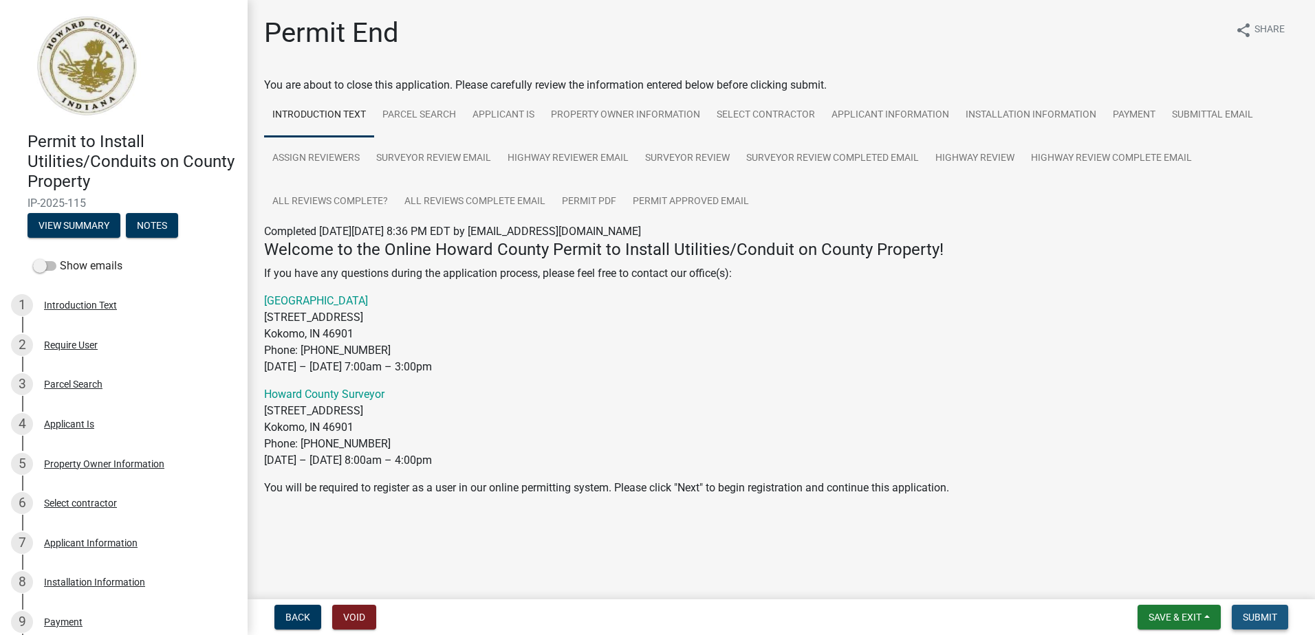
click at [1248, 612] on span "Submit" at bounding box center [1260, 617] width 34 height 11
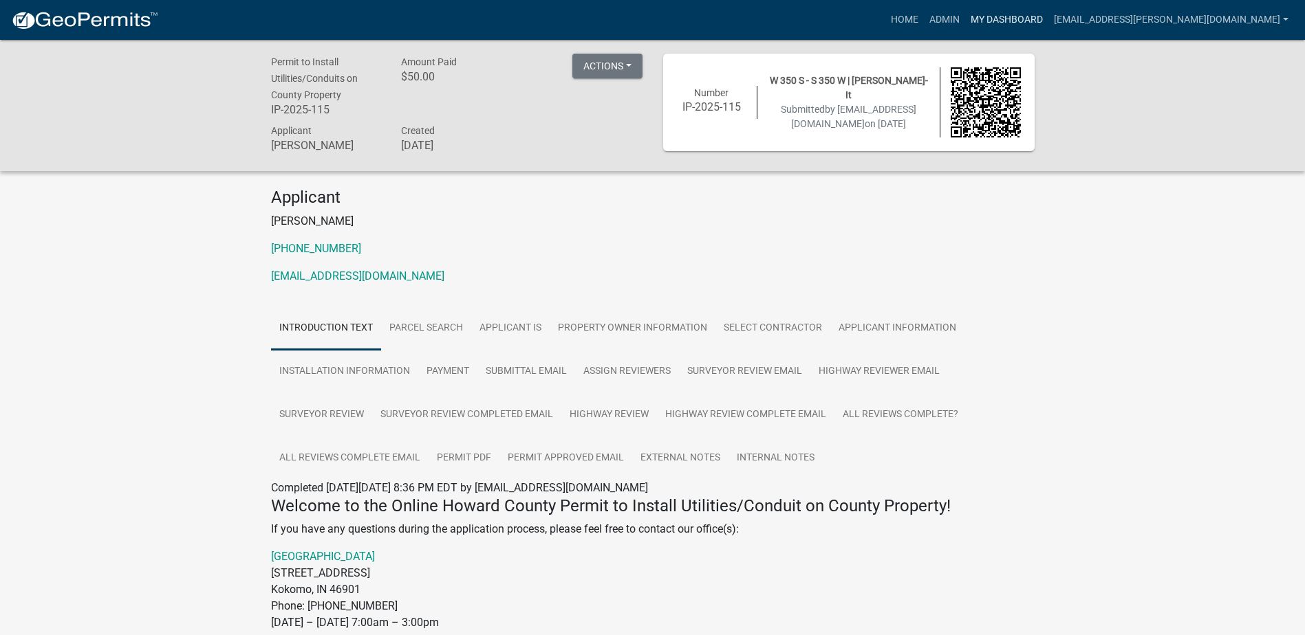
click at [1043, 14] on link "My Dashboard" at bounding box center [1006, 20] width 83 height 26
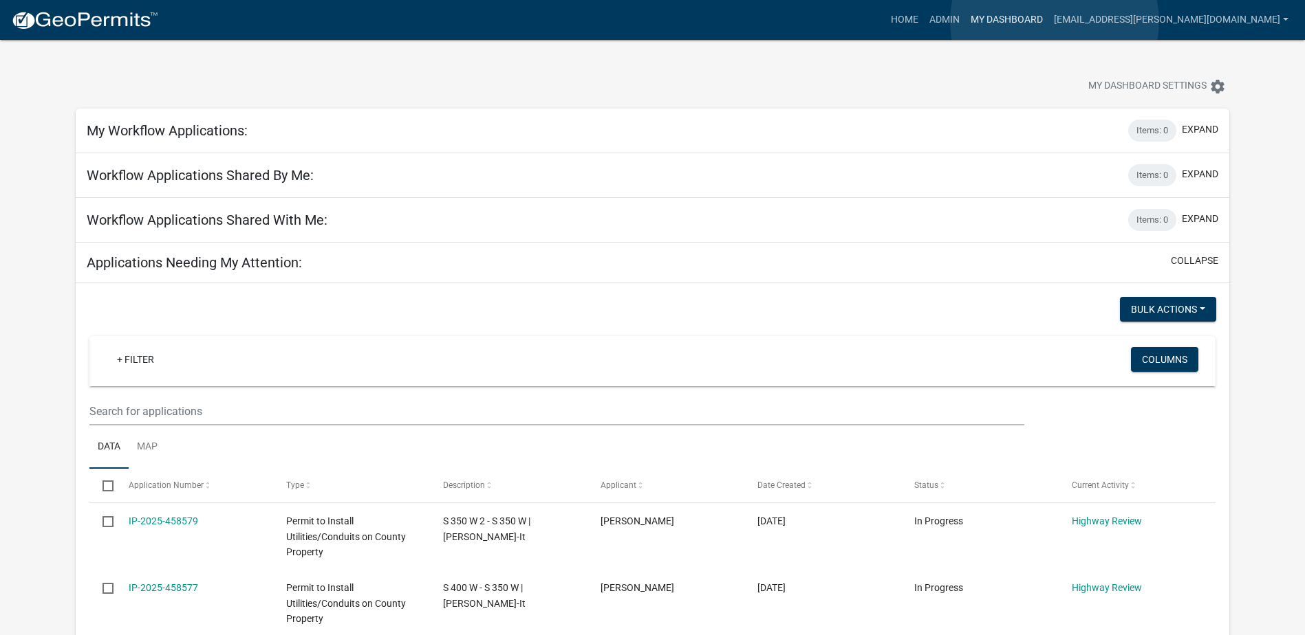
click at [1048, 21] on link "My Dashboard" at bounding box center [1006, 20] width 83 height 26
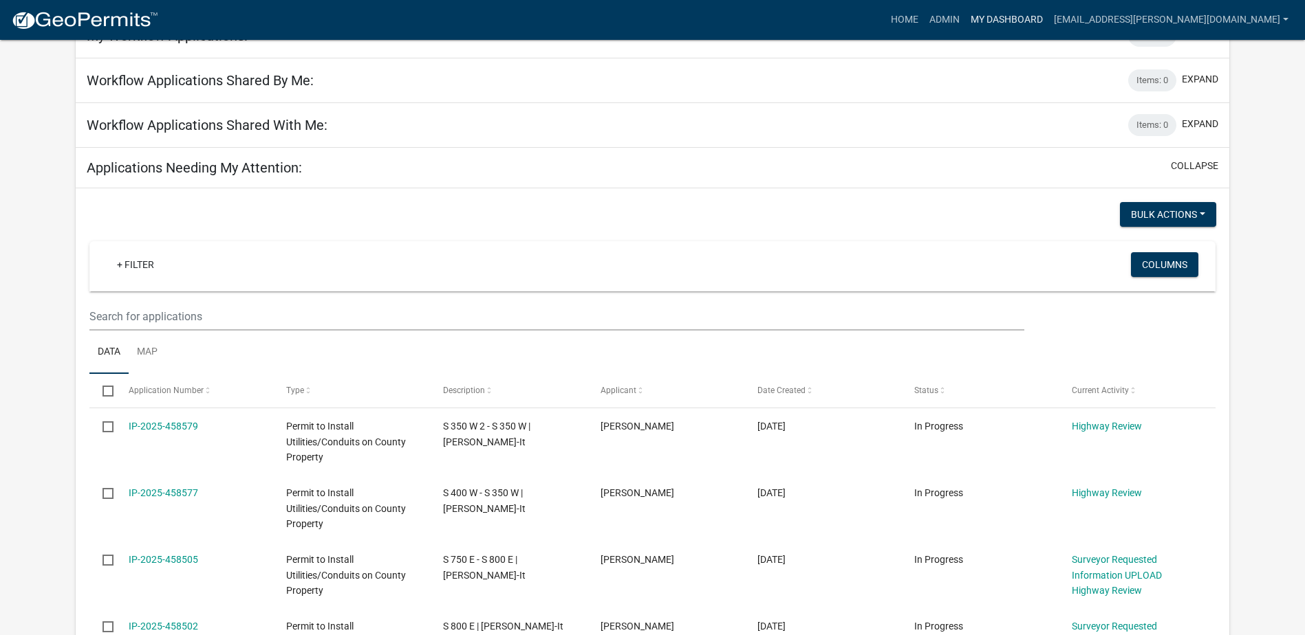
scroll to position [275, 0]
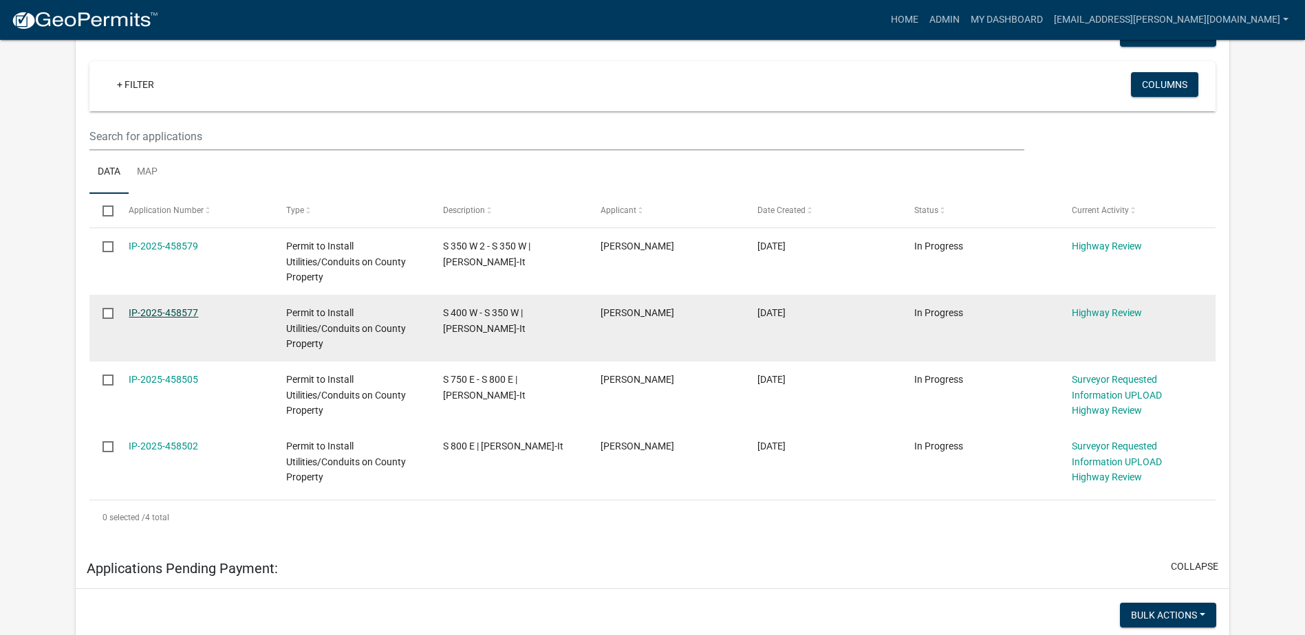
click at [155, 316] on link "IP-2025-458577" at bounding box center [163, 312] width 69 height 11
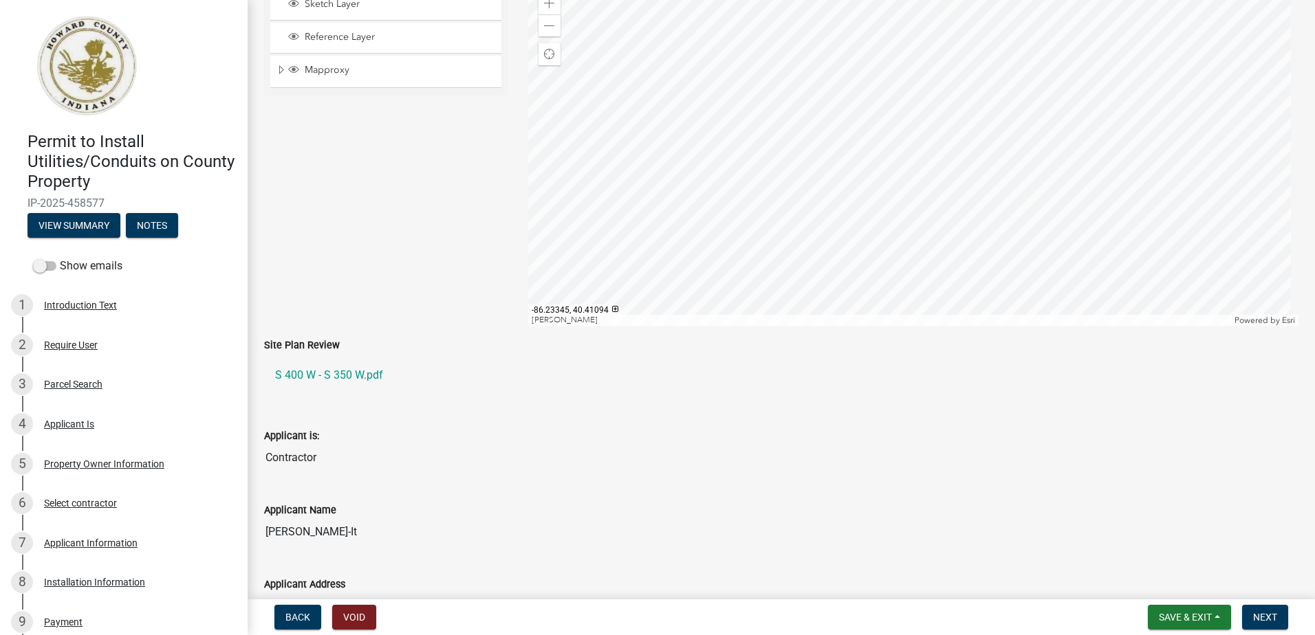
scroll to position [206, 0]
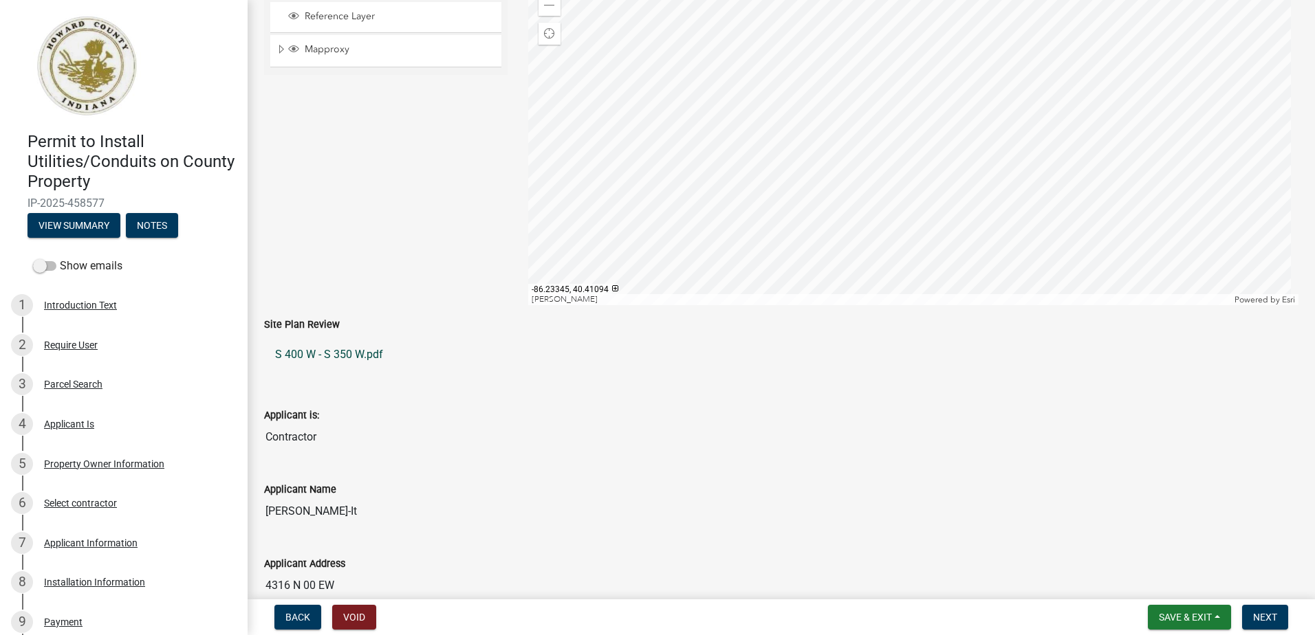
click at [368, 355] on link "S 400 W - S 350 W.pdf" at bounding box center [781, 354] width 1034 height 33
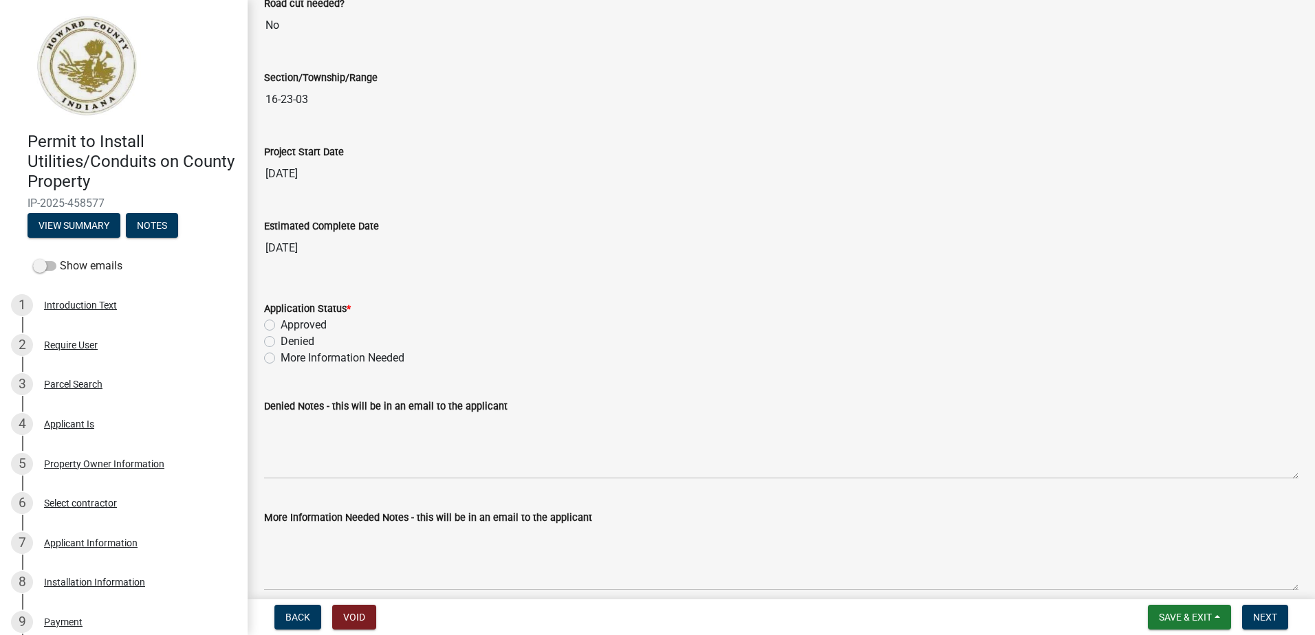
scroll to position [2201, 0]
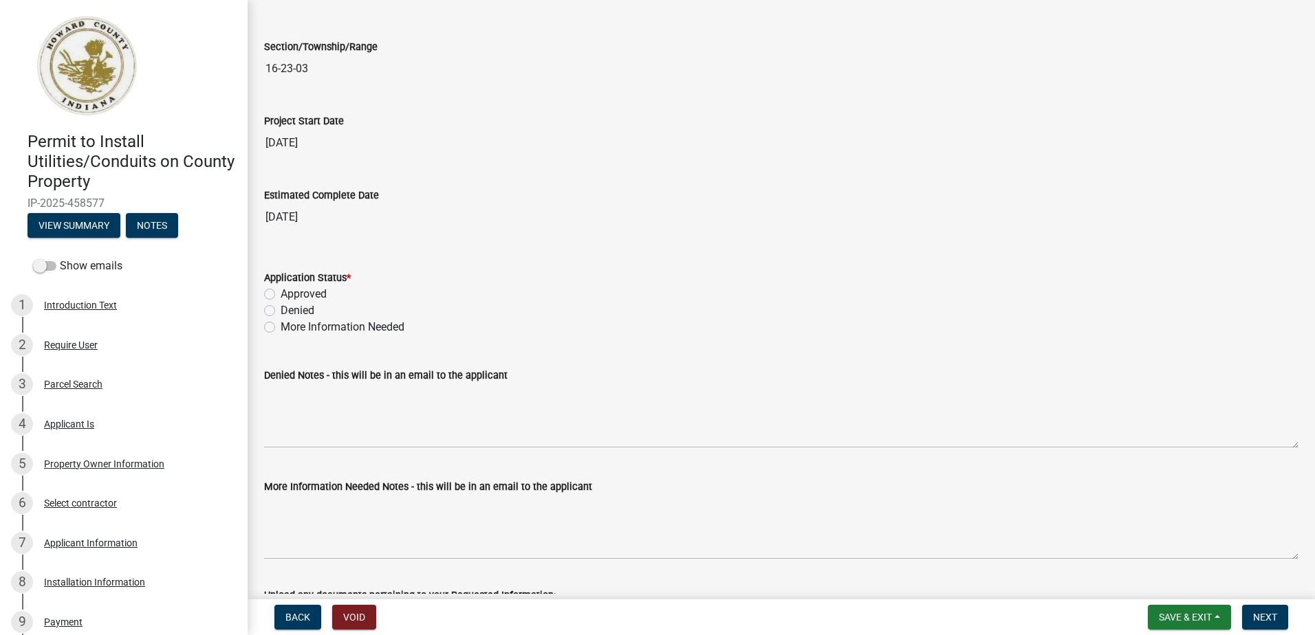
click at [281, 293] on label "Approved" at bounding box center [304, 294] width 46 height 17
click at [281, 293] on input "Approved" at bounding box center [285, 290] width 9 height 9
radio input "true"
click at [1276, 624] on button "Next" at bounding box center [1265, 617] width 46 height 25
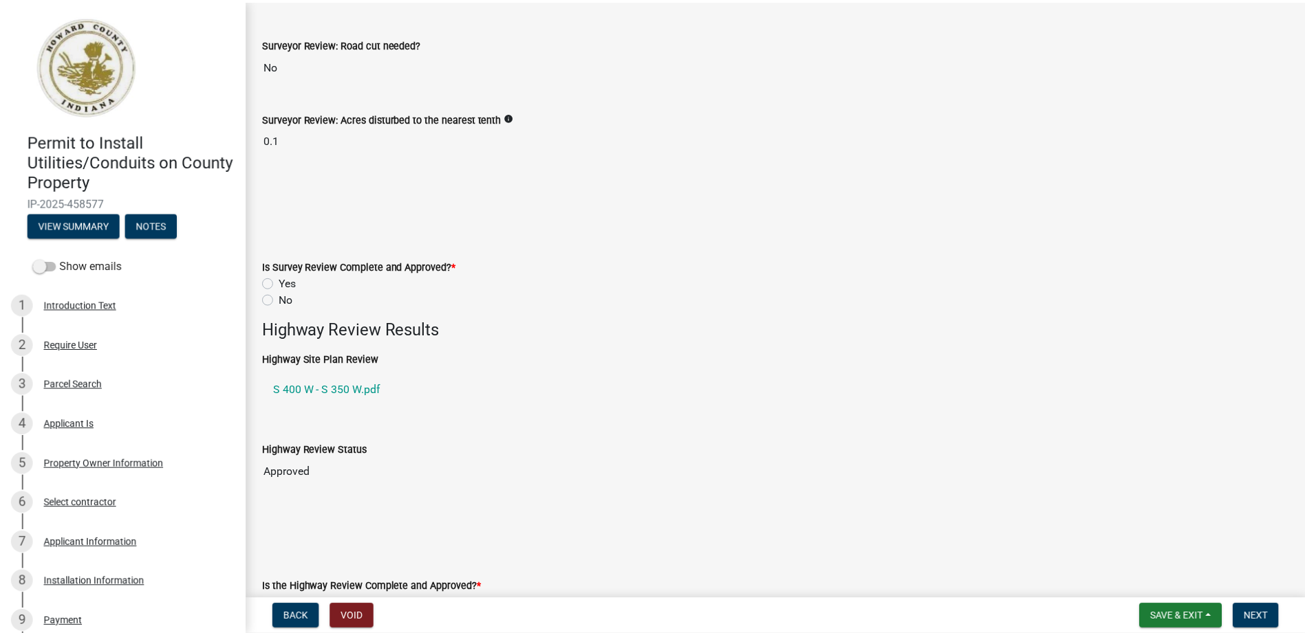
scroll to position [0, 0]
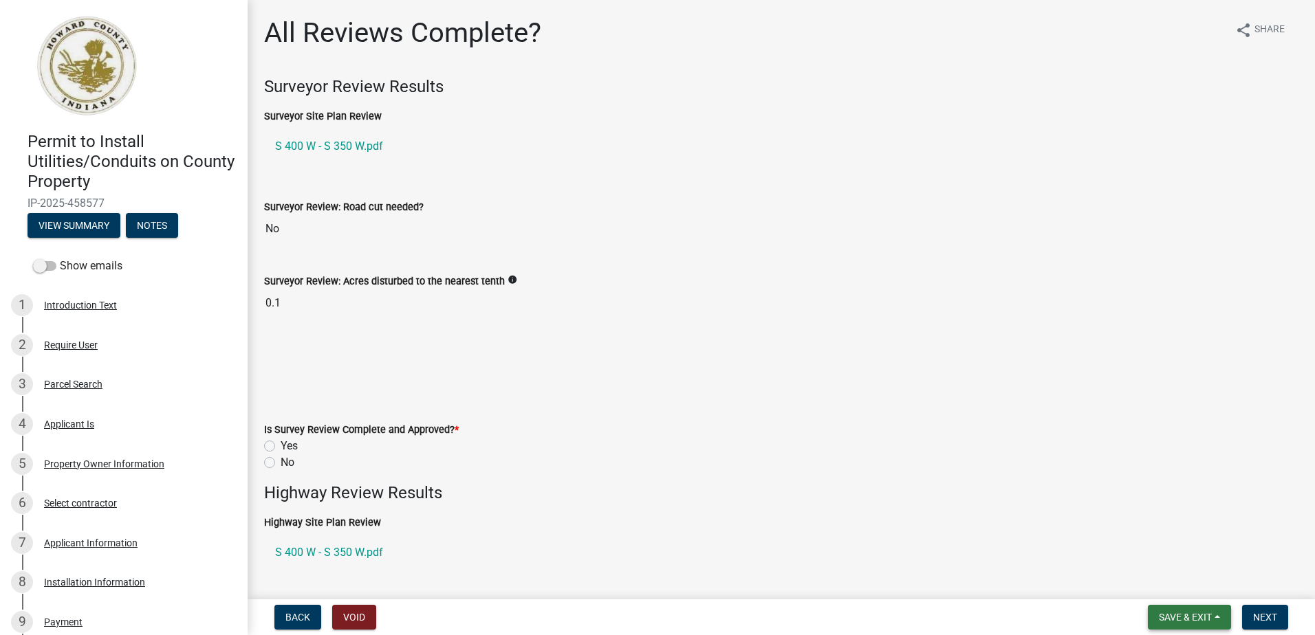
drag, startPoint x: 1202, startPoint y: 616, endPoint x: 1181, endPoint y: 600, distance: 26.5
click at [1201, 615] on span "Save & Exit" at bounding box center [1185, 617] width 53 height 11
click at [1148, 584] on button "Save & Exit" at bounding box center [1176, 581] width 110 height 33
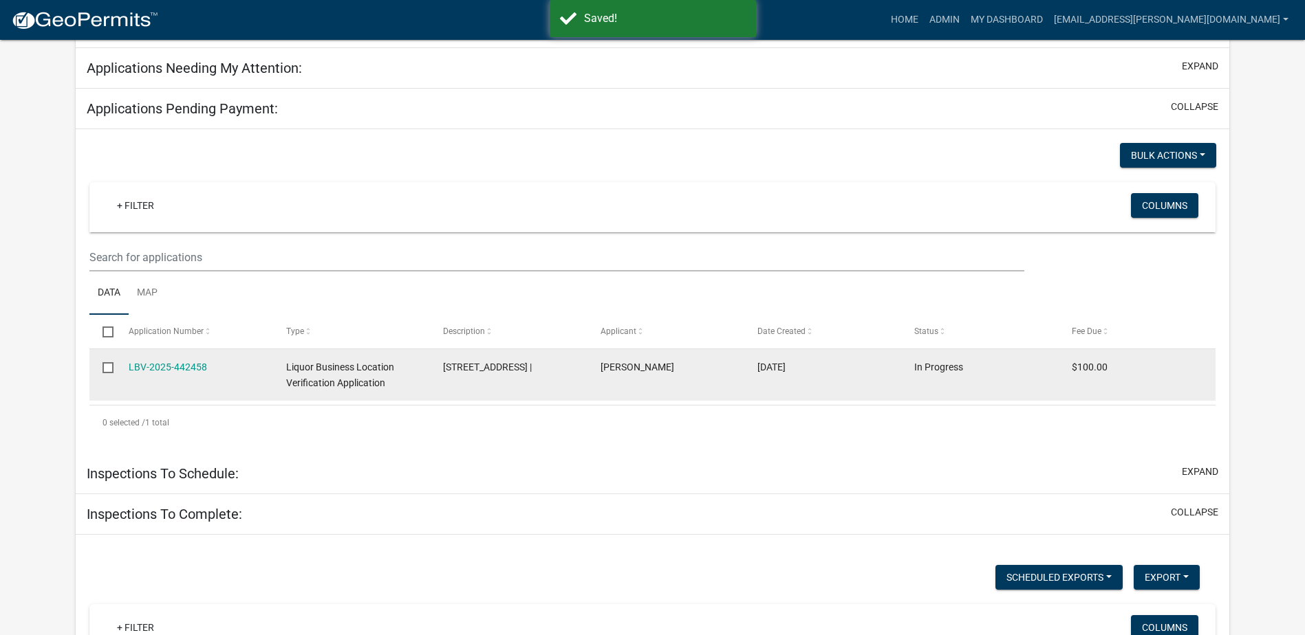
scroll to position [186, 0]
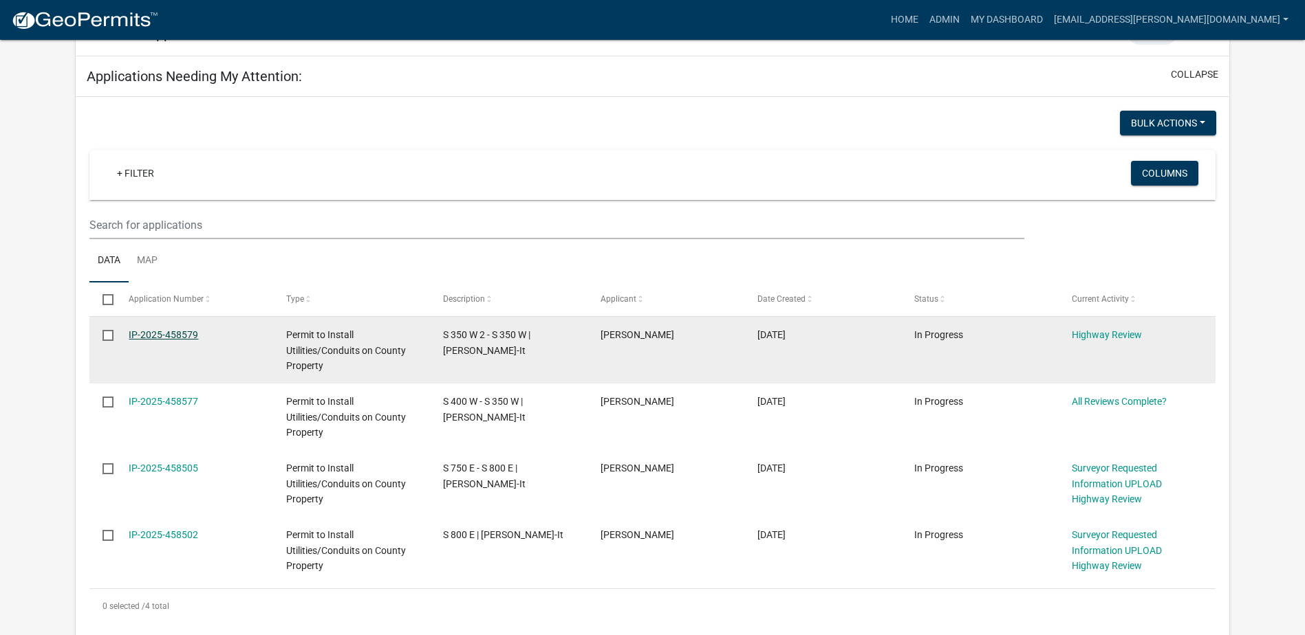
click at [172, 334] on link "IP-2025-458579" at bounding box center [163, 334] width 69 height 11
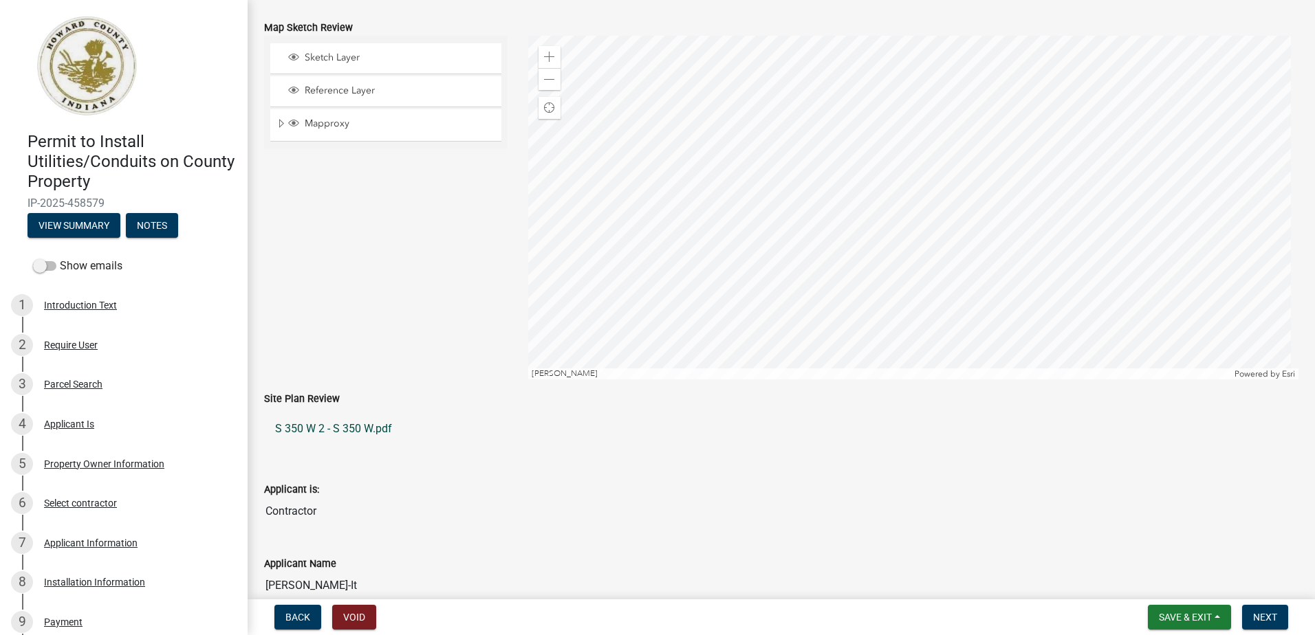
scroll to position [138, 0]
click at [323, 423] on link "S 350 W 2 - S 350 W.pdf" at bounding box center [781, 423] width 1034 height 33
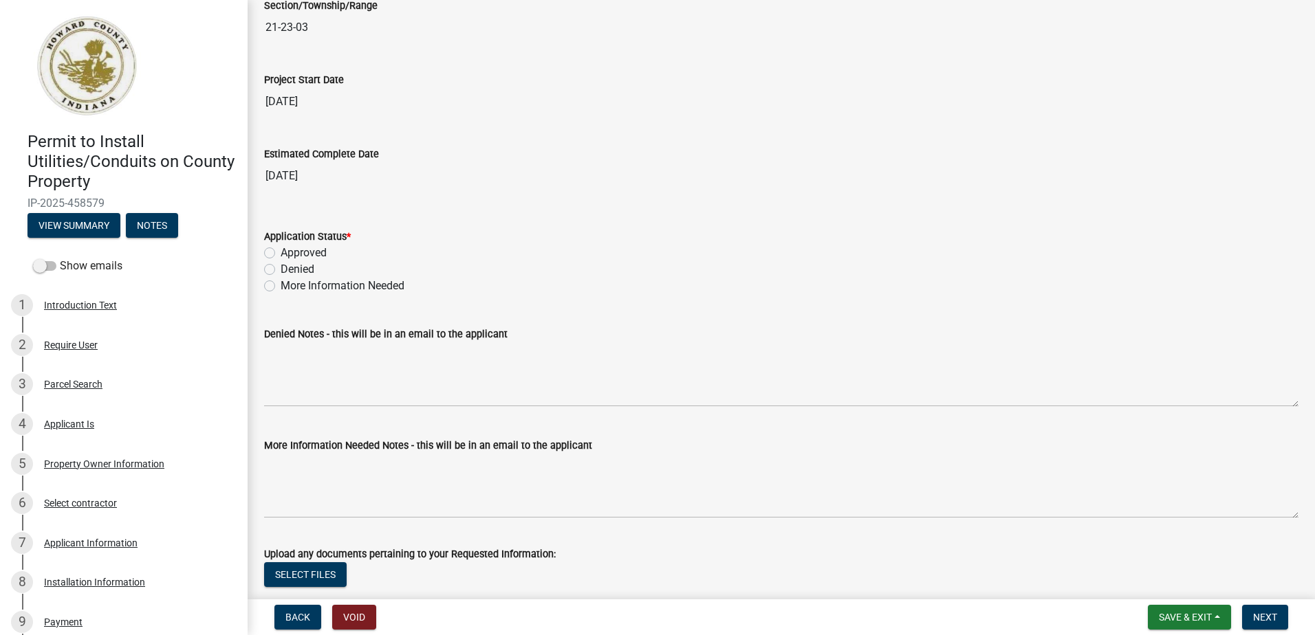
scroll to position [2338, 0]
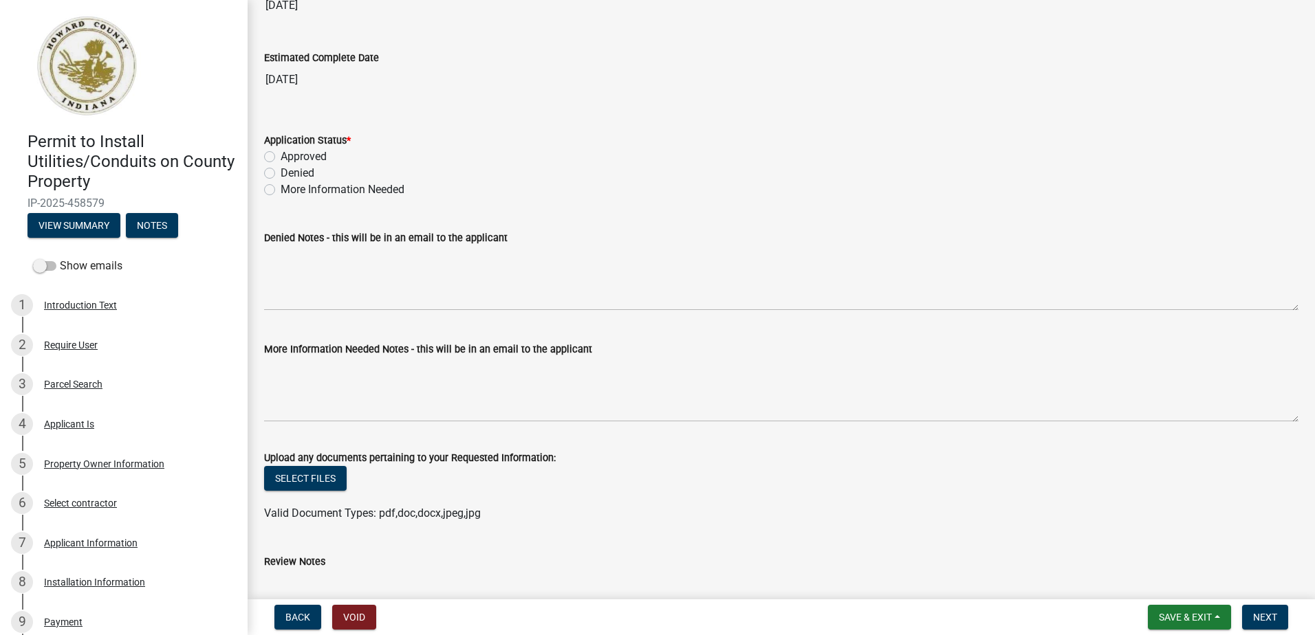
drag, startPoint x: 270, startPoint y: 155, endPoint x: 284, endPoint y: 155, distance: 14.4
click at [281, 155] on label "Approved" at bounding box center [304, 157] width 46 height 17
click at [281, 155] on input "Approved" at bounding box center [285, 153] width 9 height 9
radio input "true"
click at [1251, 617] on button "Next" at bounding box center [1265, 617] width 46 height 25
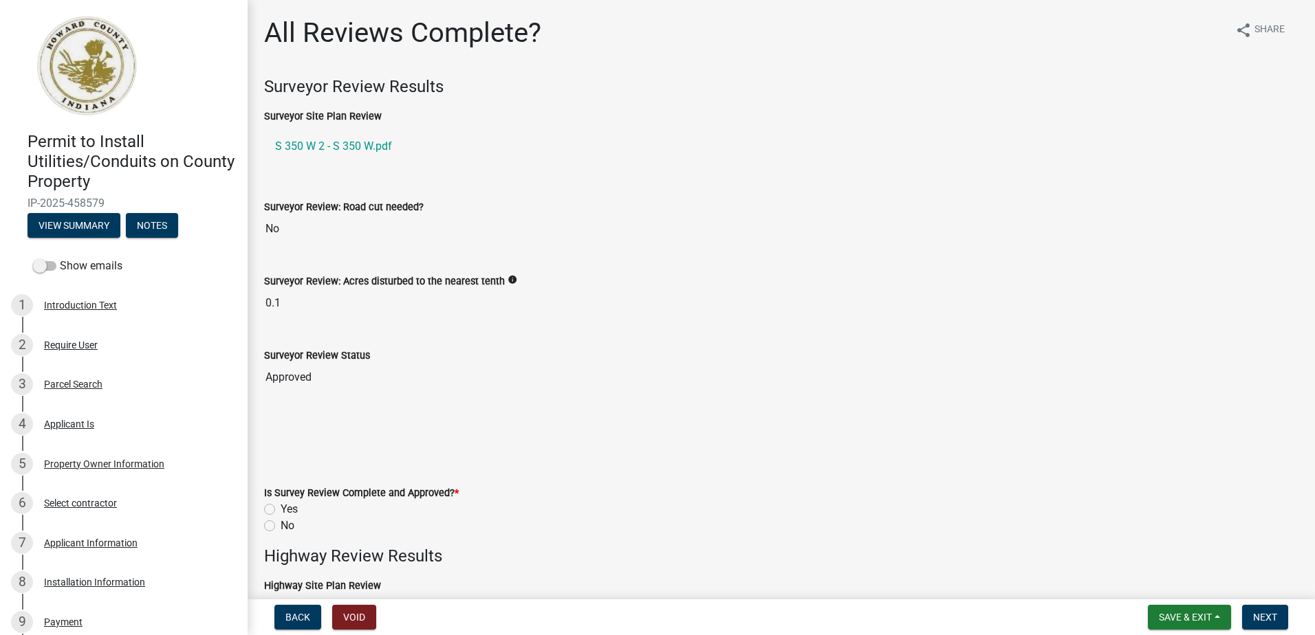
scroll to position [69, 0]
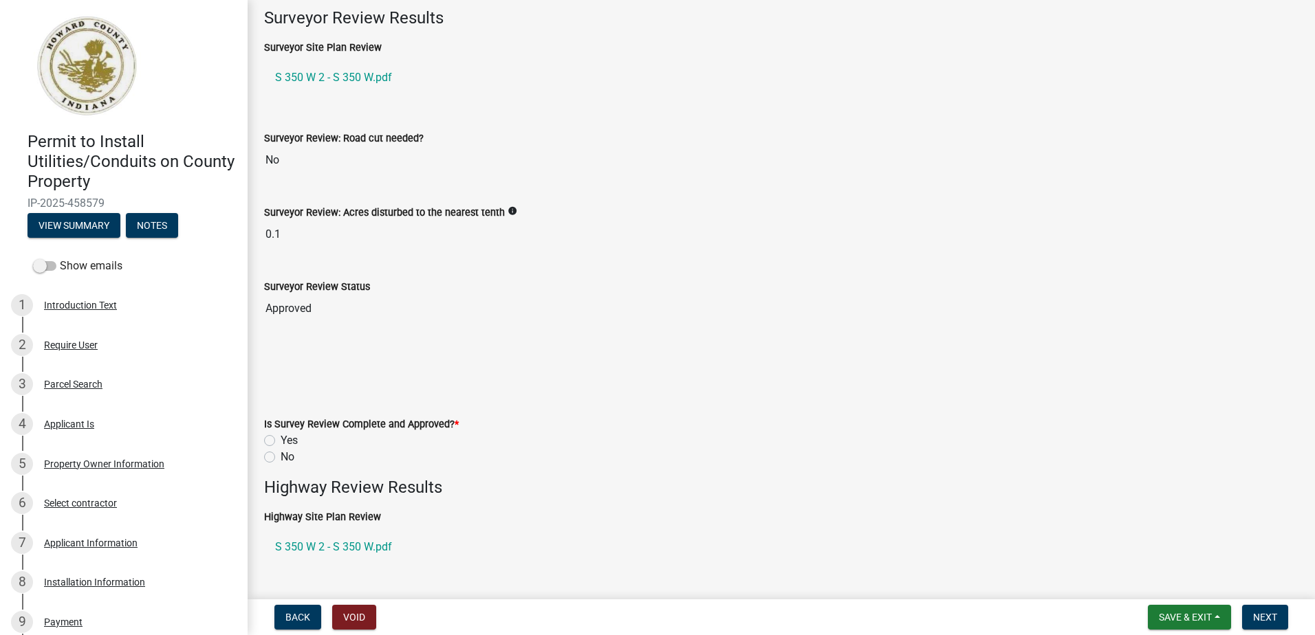
click at [281, 443] on label "Yes" at bounding box center [289, 441] width 17 height 17
click at [281, 441] on input "Yes" at bounding box center [285, 437] width 9 height 9
radio input "true"
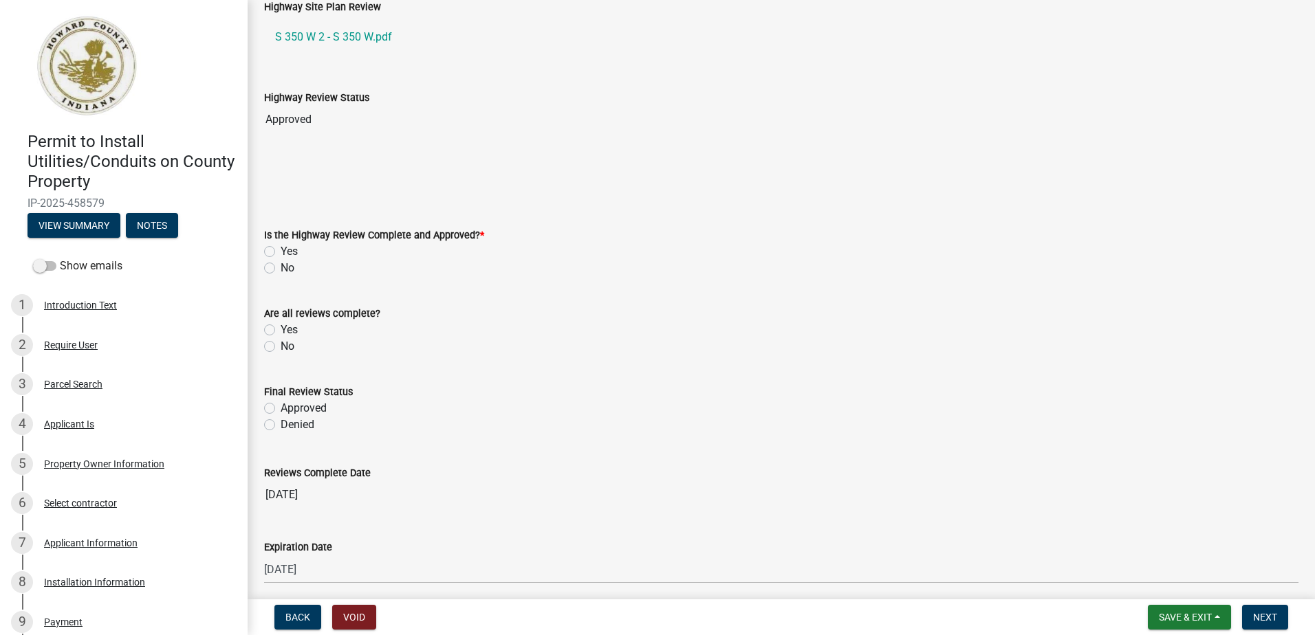
scroll to position [619, 0]
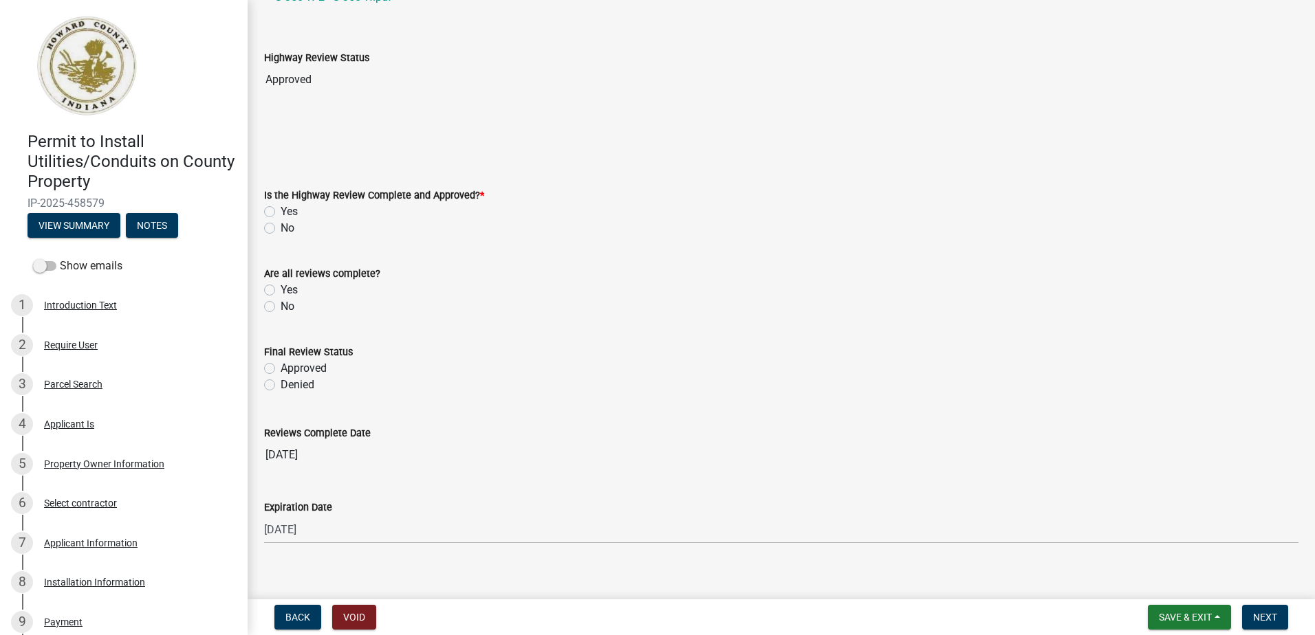
click at [281, 212] on label "Yes" at bounding box center [289, 212] width 17 height 17
click at [281, 212] on input "Yes" at bounding box center [285, 208] width 9 height 9
radio input "true"
click at [281, 292] on label "Yes" at bounding box center [289, 290] width 17 height 17
click at [281, 291] on input "Yes" at bounding box center [285, 286] width 9 height 9
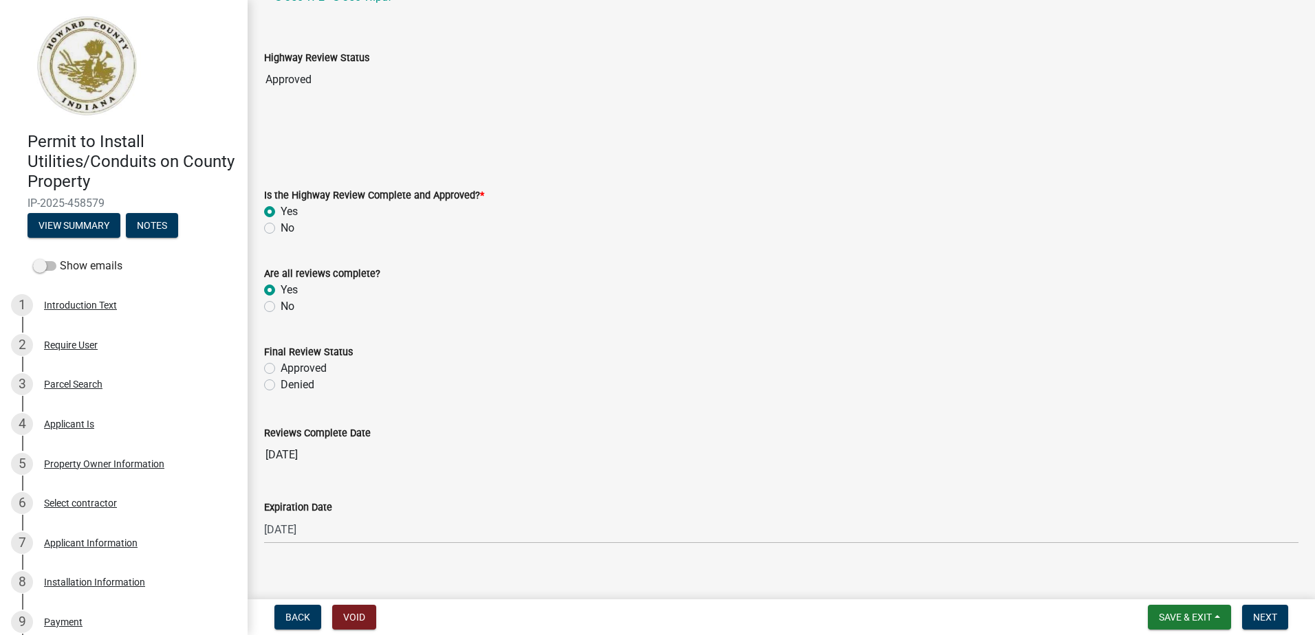
radio input "true"
click at [281, 371] on label "Approved" at bounding box center [304, 368] width 46 height 17
click at [281, 369] on input "Approved" at bounding box center [285, 364] width 9 height 9
radio input "true"
click at [1261, 617] on span "Next" at bounding box center [1265, 617] width 24 height 11
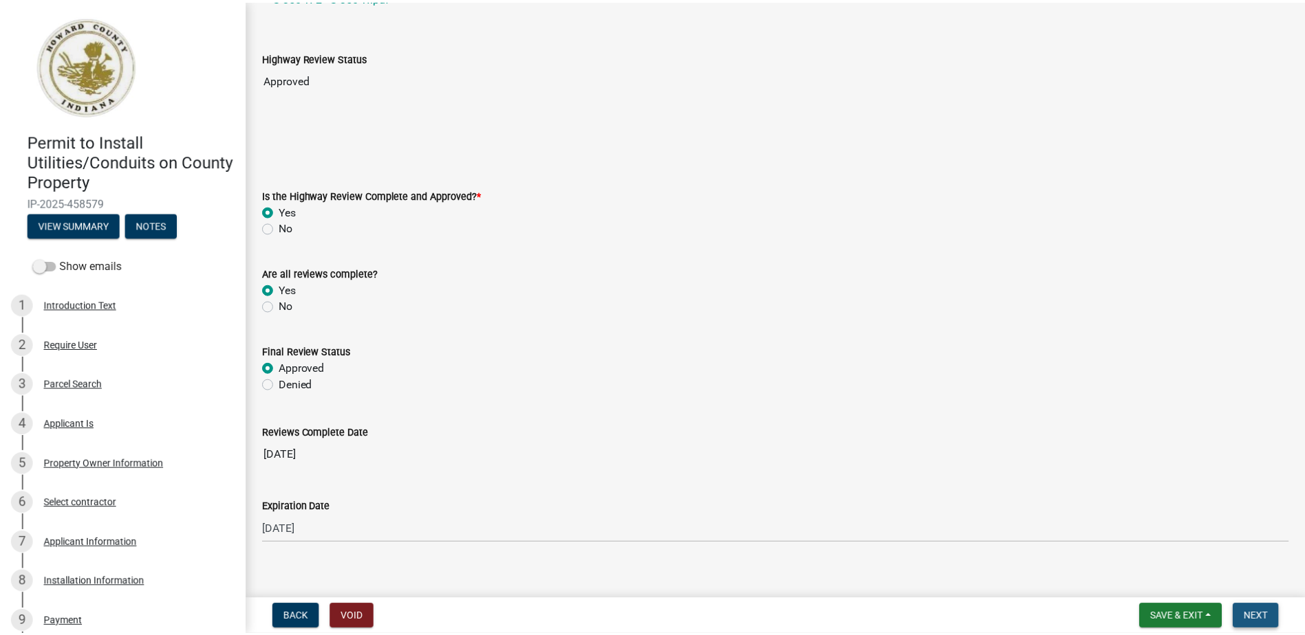
scroll to position [0, 0]
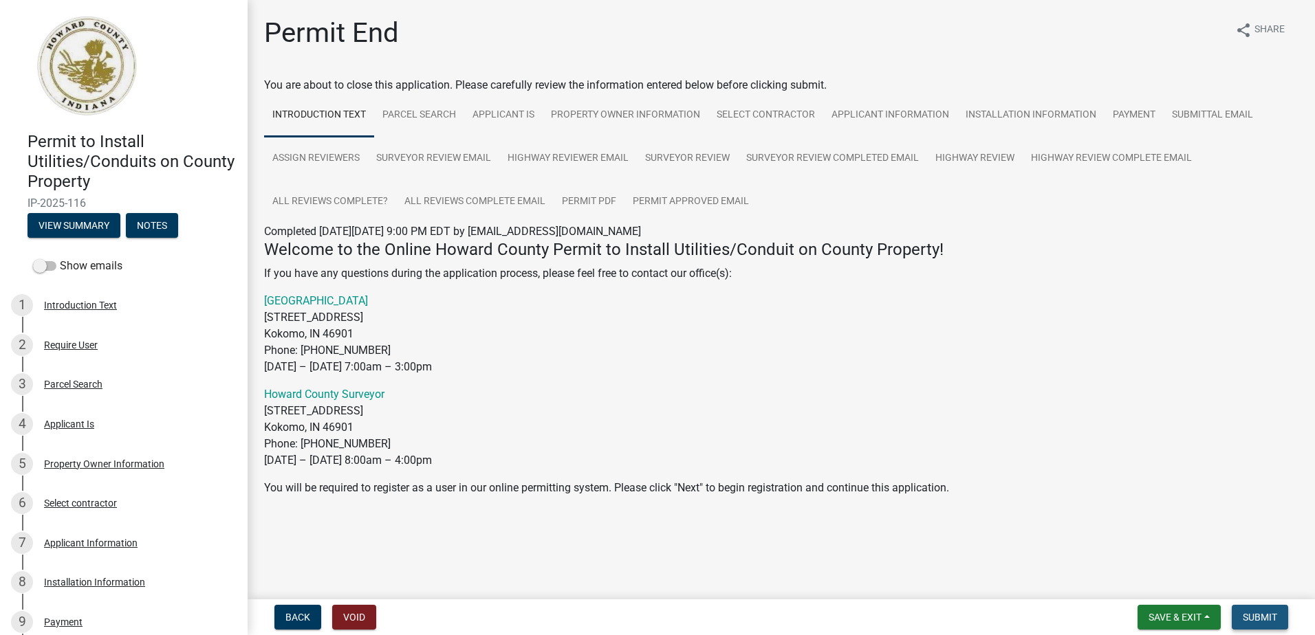
click at [1265, 613] on span "Submit" at bounding box center [1260, 617] width 34 height 11
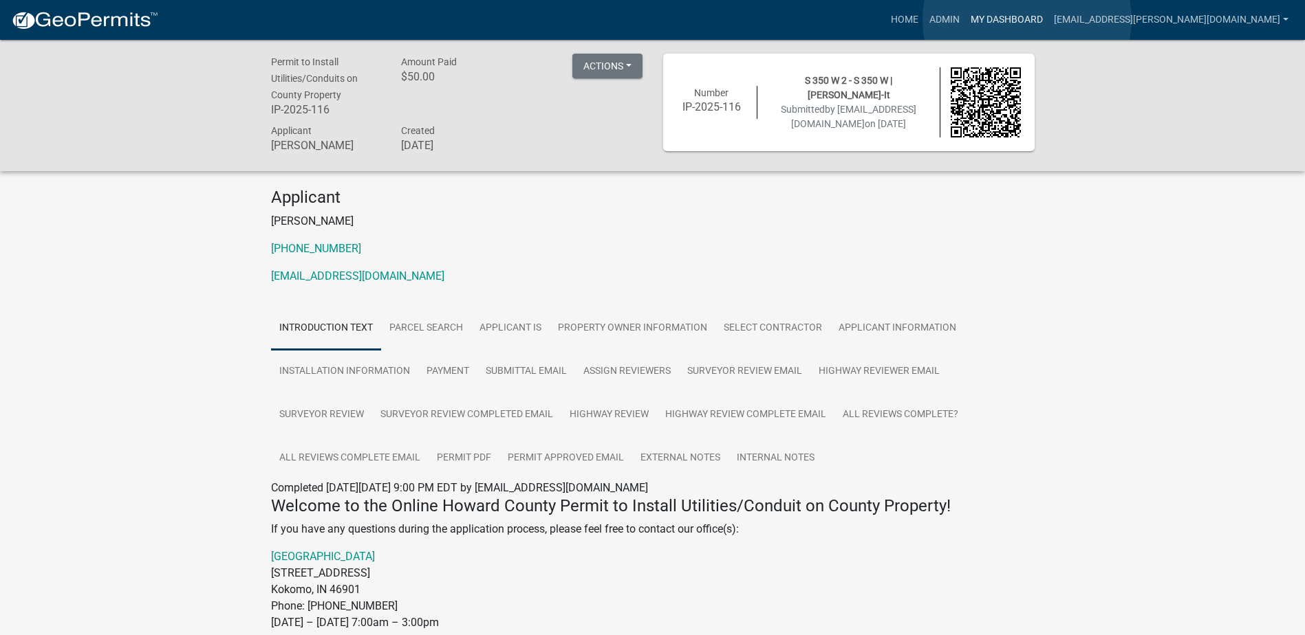
click at [1027, 20] on link "My Dashboard" at bounding box center [1006, 20] width 83 height 26
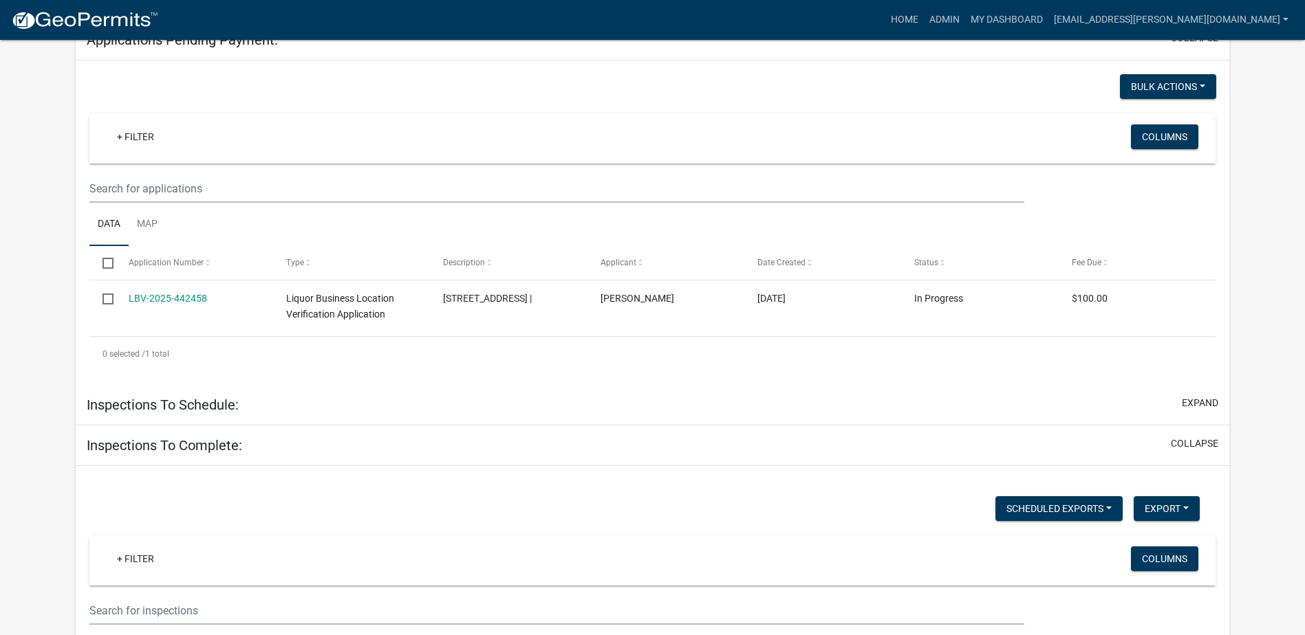
scroll to position [263, 0]
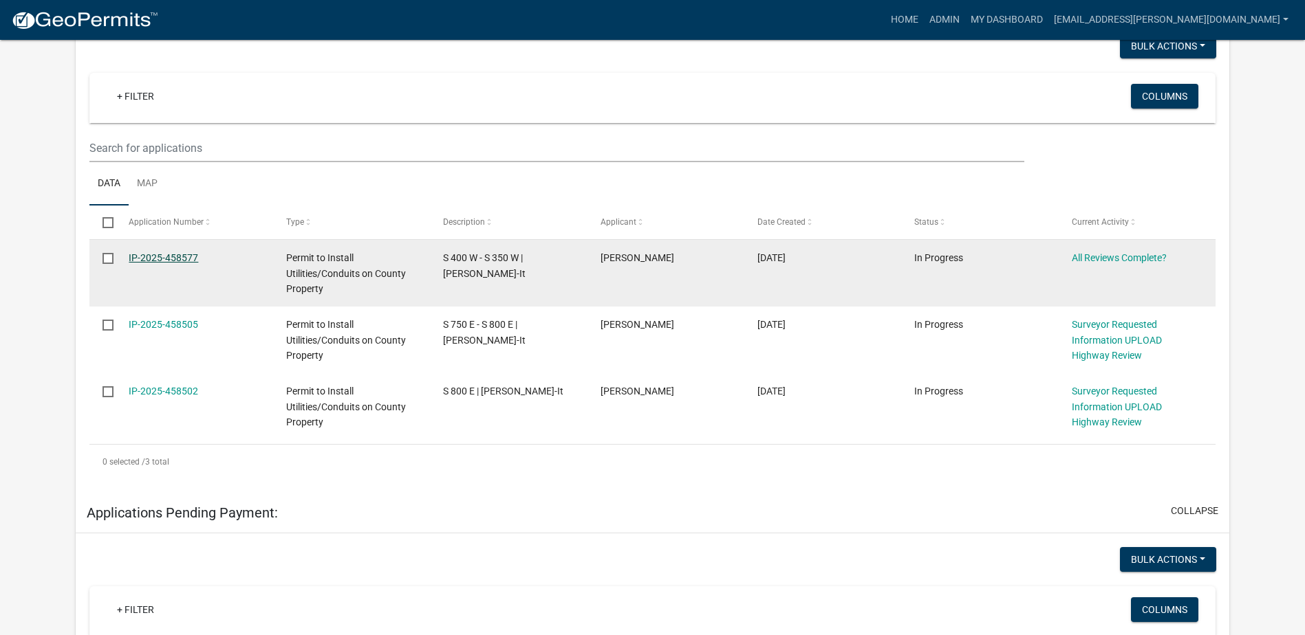
click at [138, 257] on link "IP-2025-458577" at bounding box center [163, 257] width 69 height 11
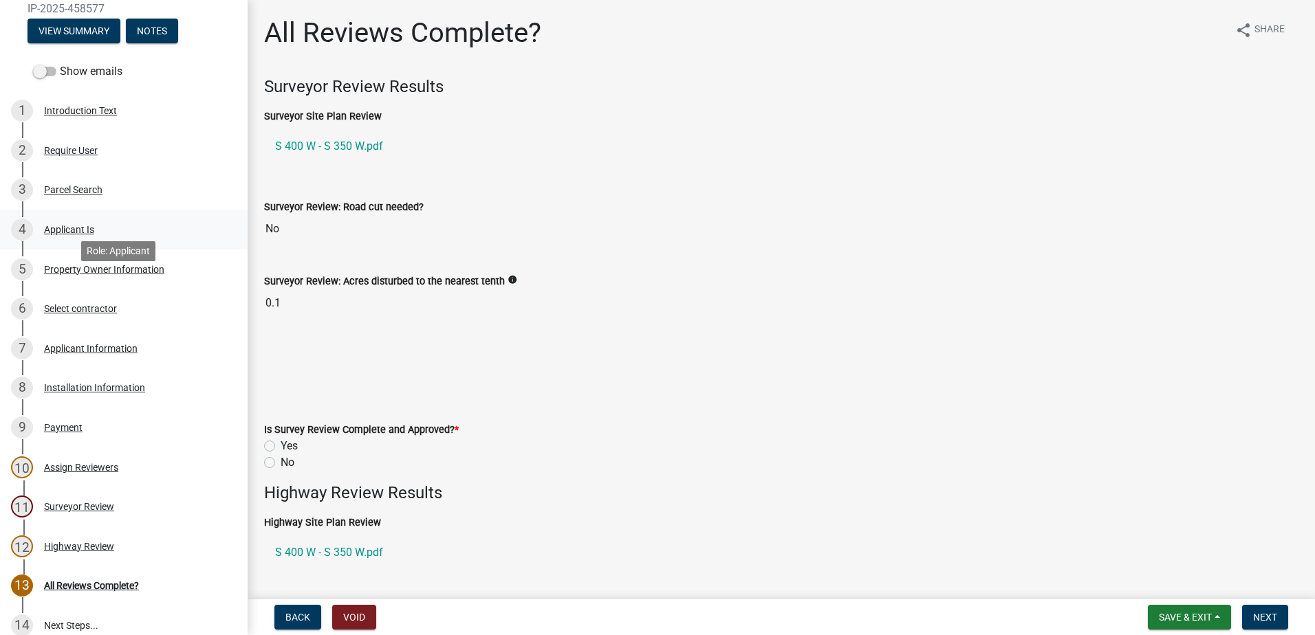
scroll to position [206, 0]
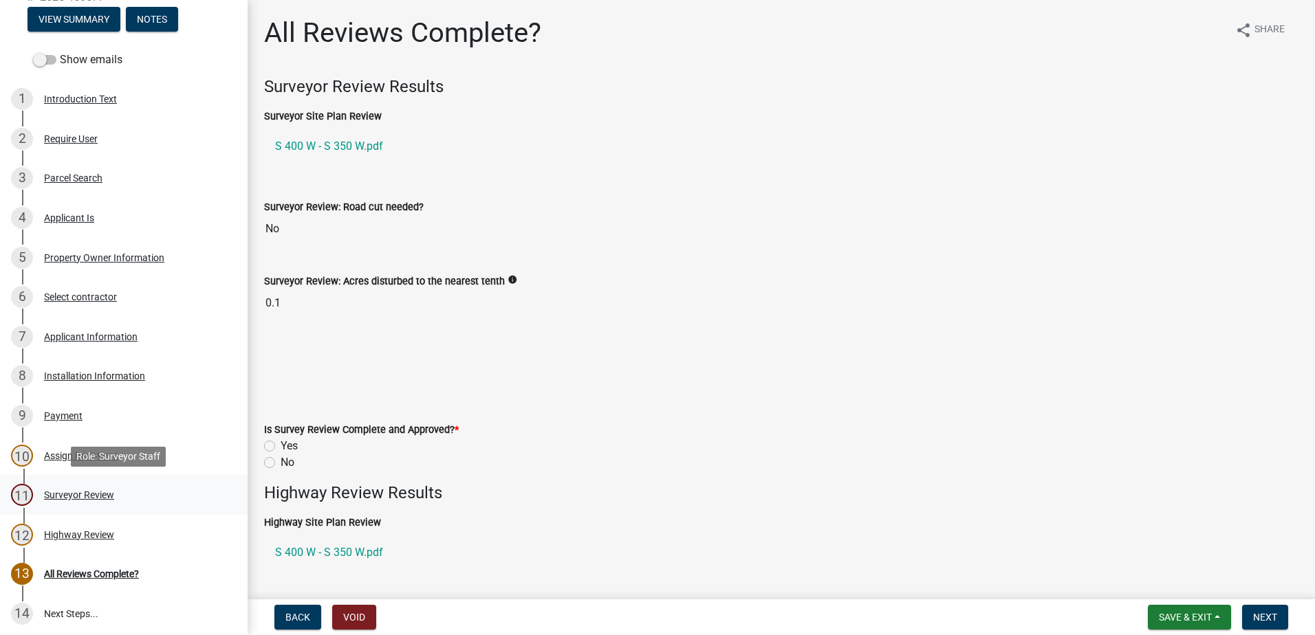
click at [63, 492] on div "Surveyor Review" at bounding box center [79, 495] width 70 height 10
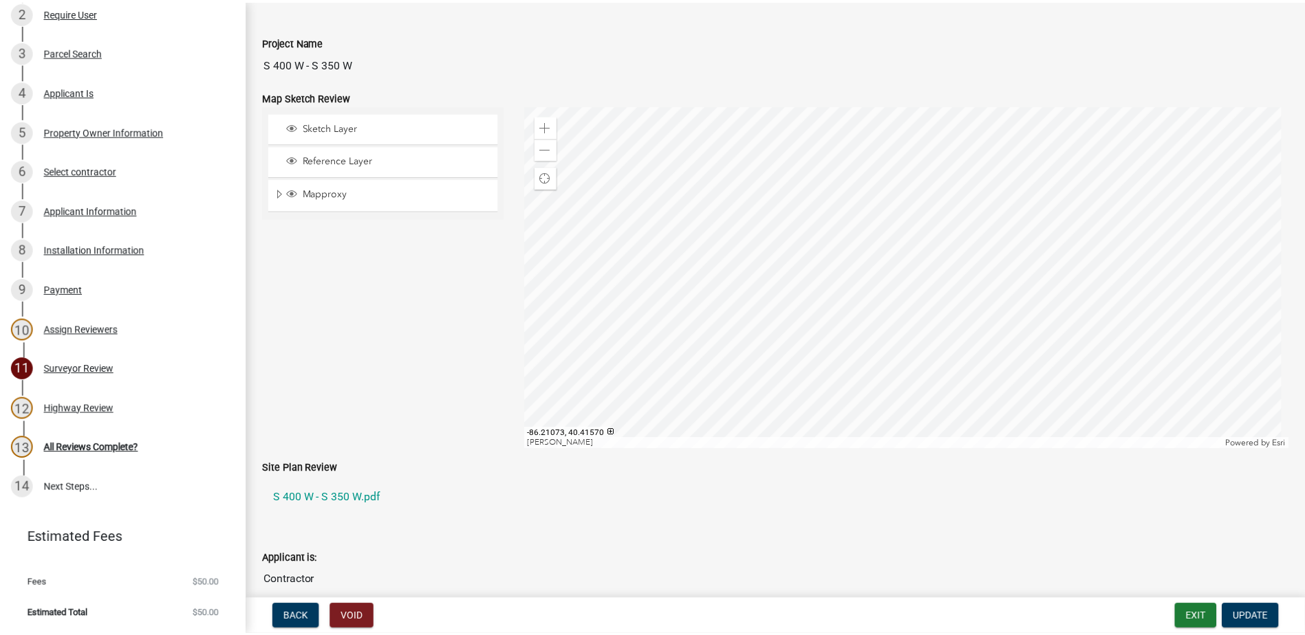
scroll to position [0, 0]
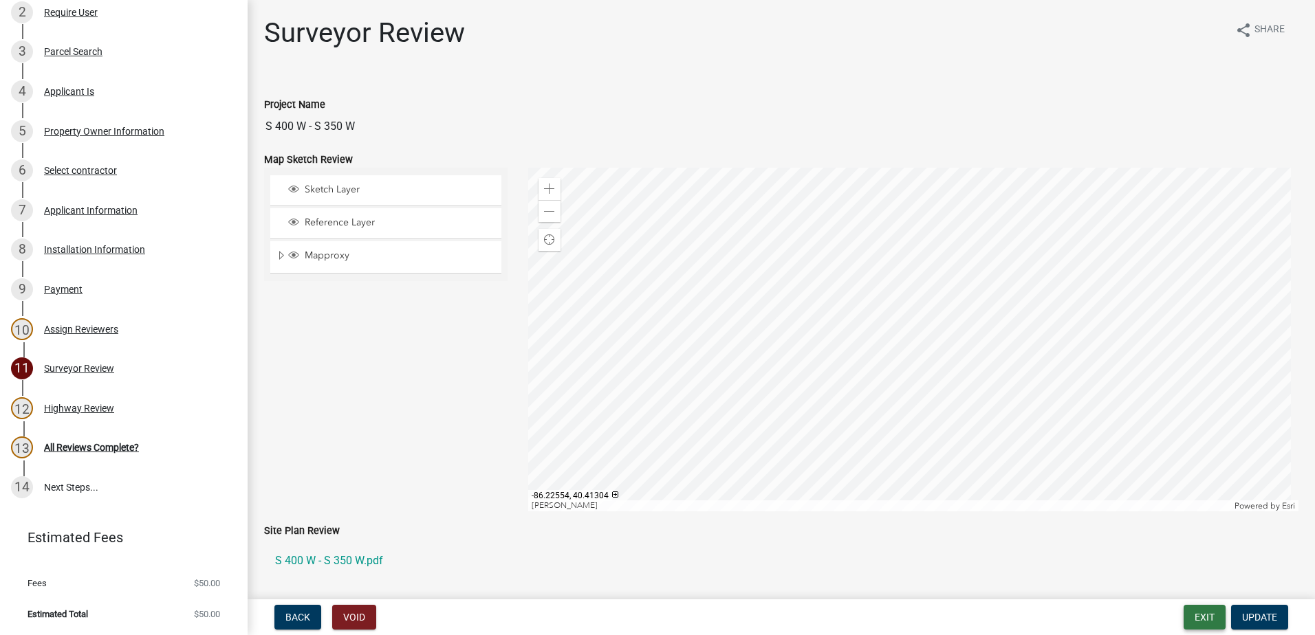
click at [1199, 617] on button "Exit" at bounding box center [1204, 617] width 42 height 25
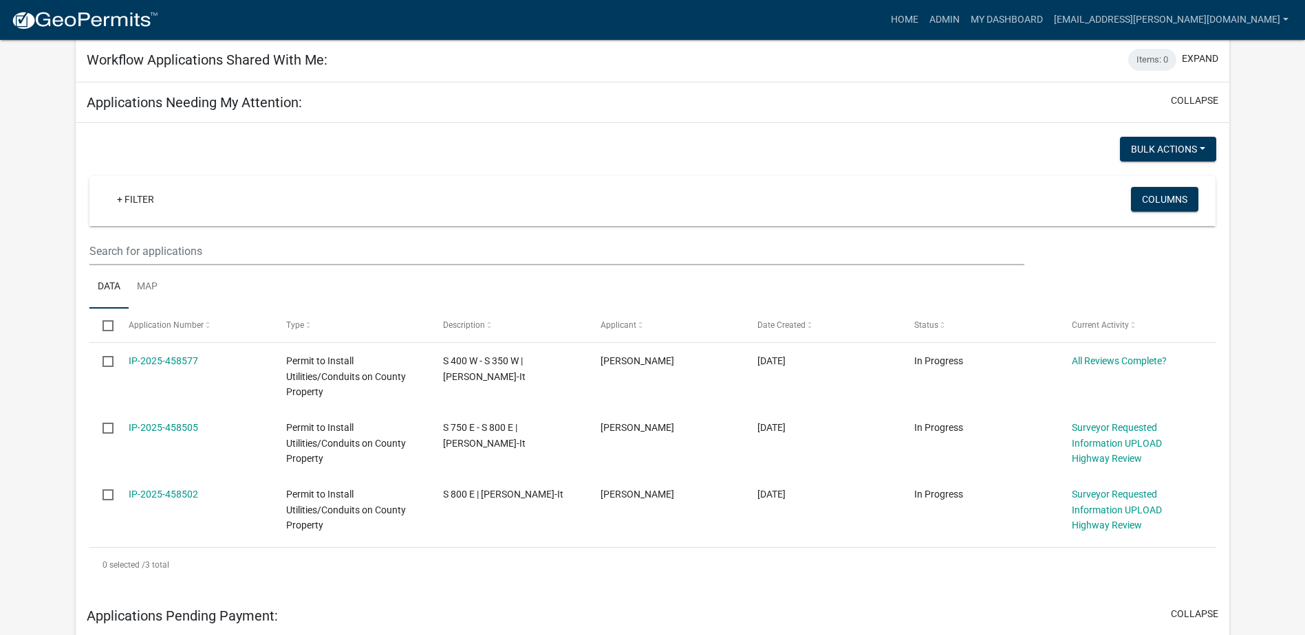
scroll to position [206, 0]
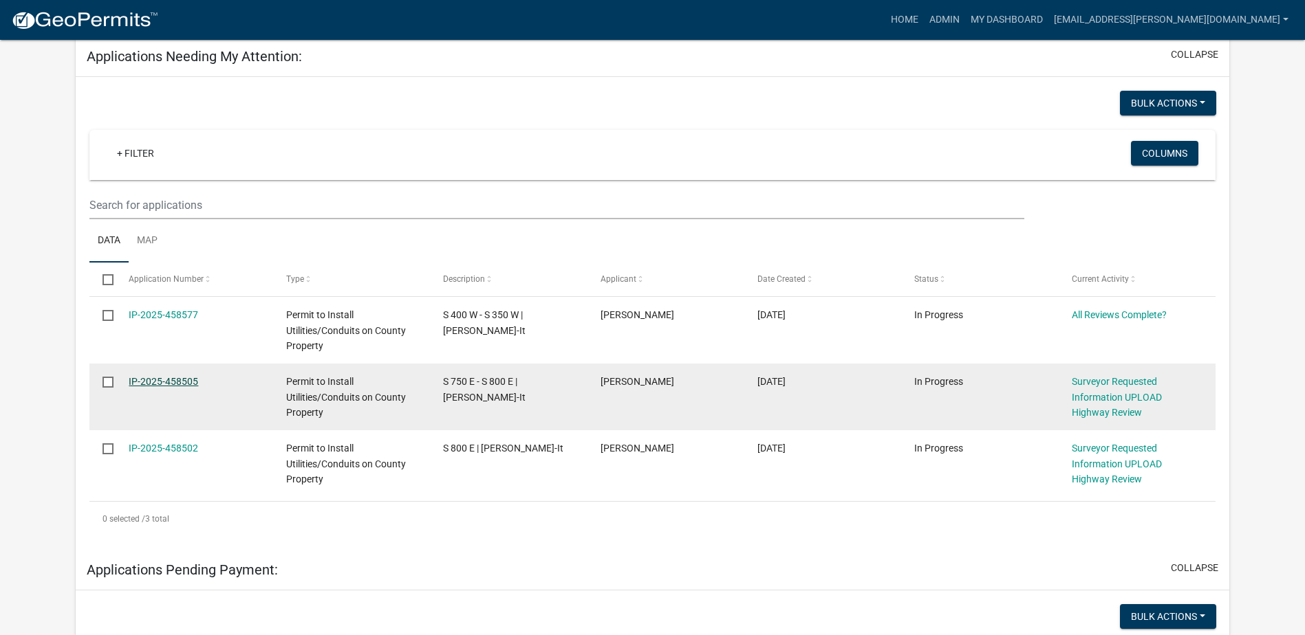
click at [179, 376] on link "IP-2025-458505" at bounding box center [163, 381] width 69 height 11
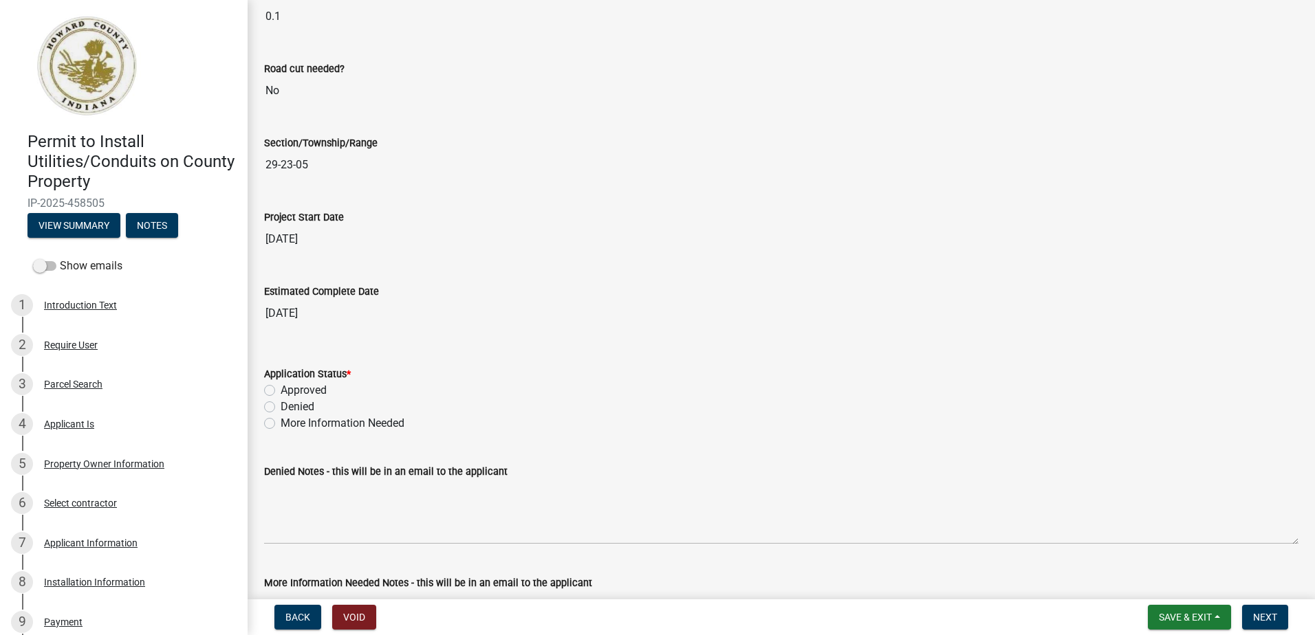
scroll to position [2132, 0]
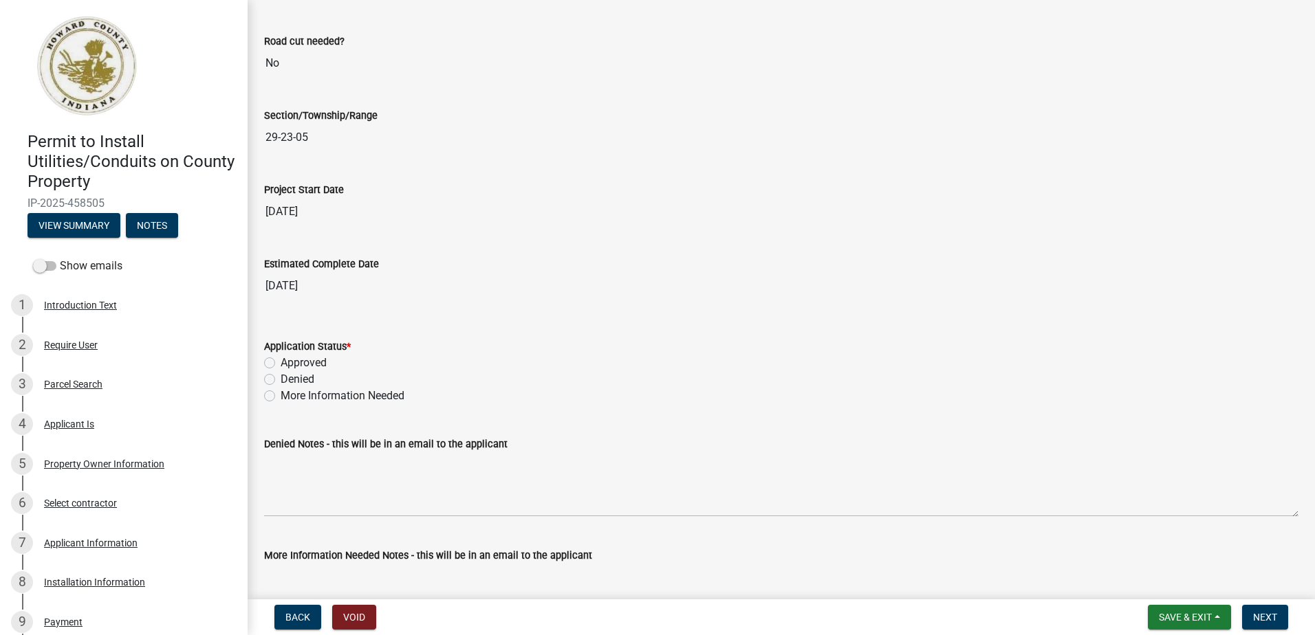
click at [281, 362] on label "Approved" at bounding box center [304, 363] width 46 height 17
click at [281, 362] on input "Approved" at bounding box center [285, 359] width 9 height 9
radio input "true"
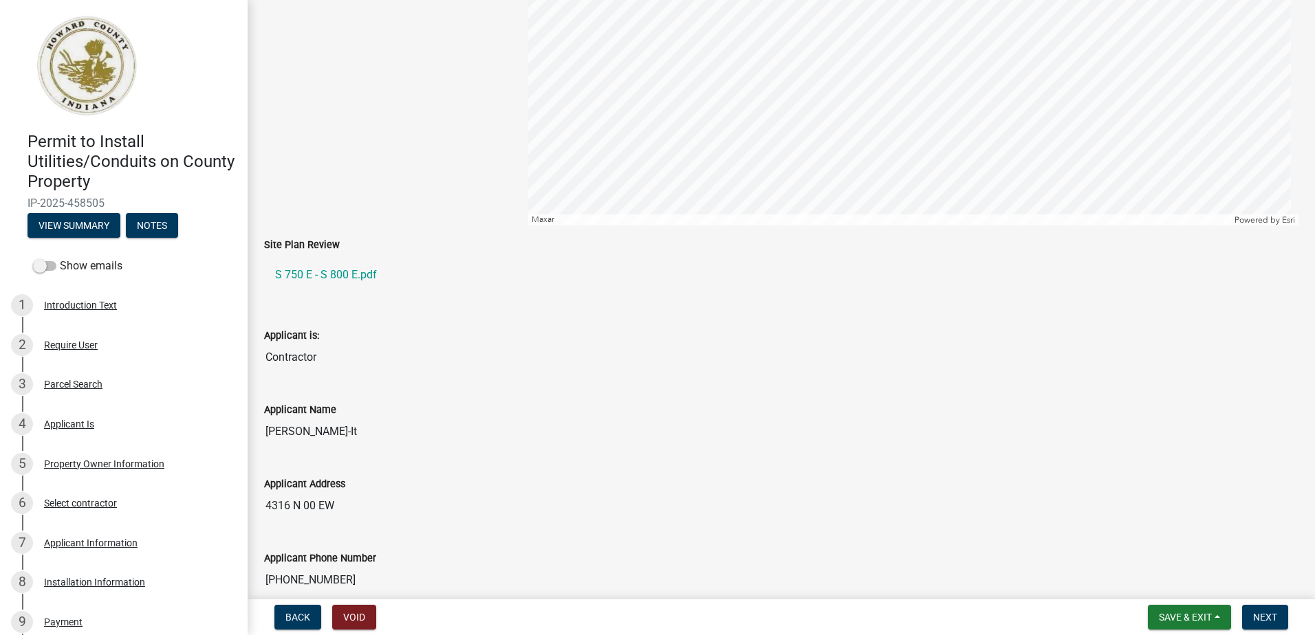
scroll to position [69, 0]
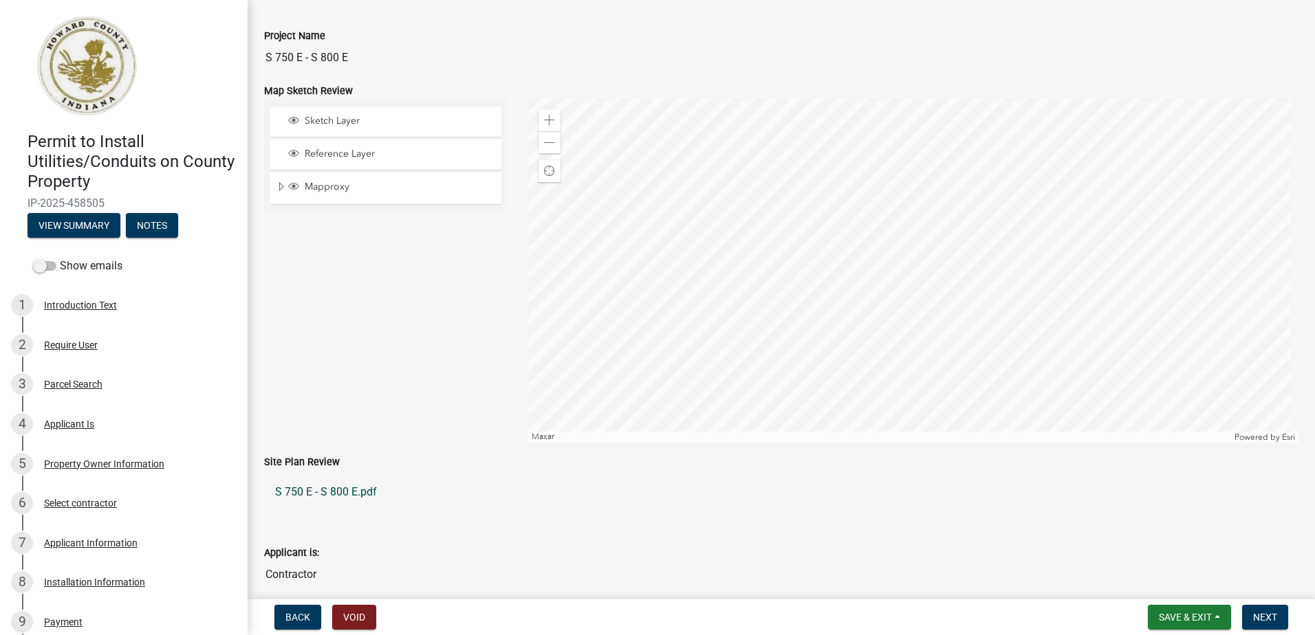
click at [339, 494] on link "S 750 E - S 800 E.pdf" at bounding box center [781, 492] width 1034 height 33
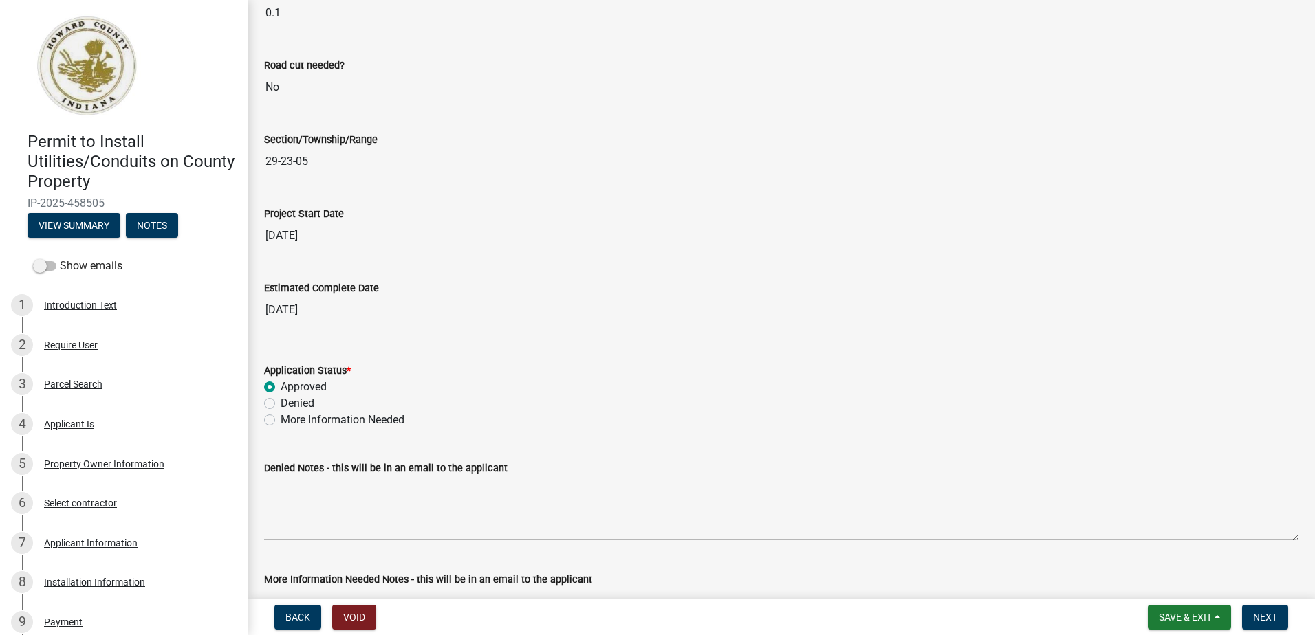
scroll to position [2132, 0]
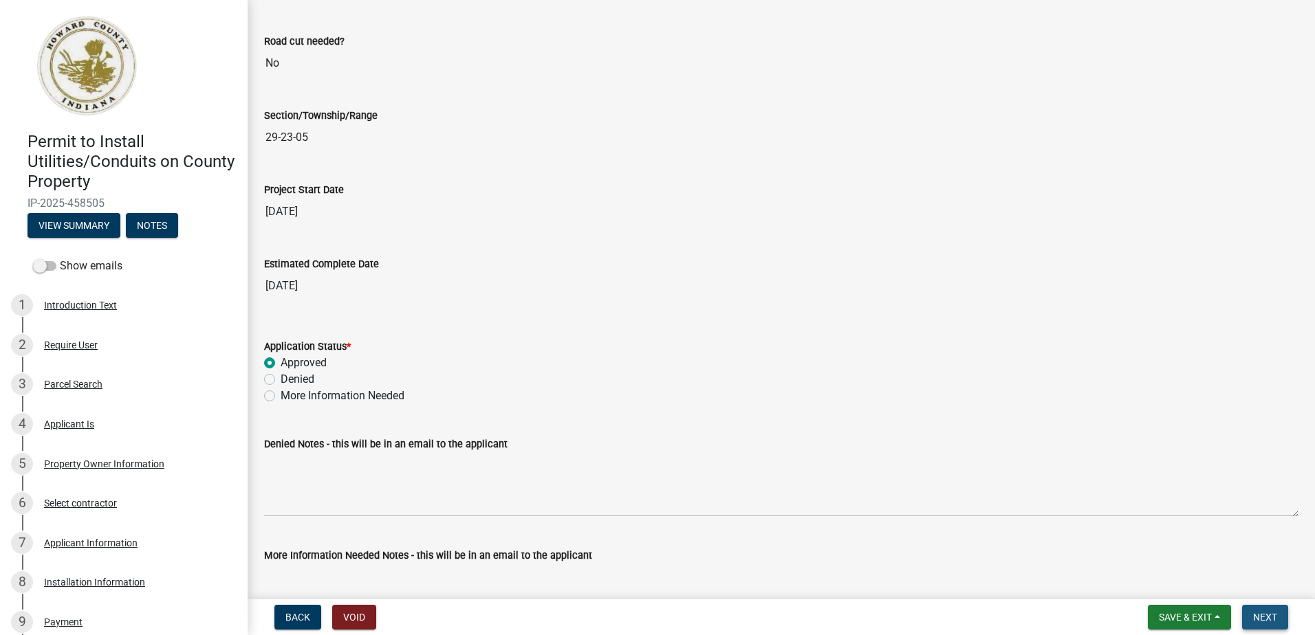
click at [1276, 613] on span "Next" at bounding box center [1265, 617] width 24 height 11
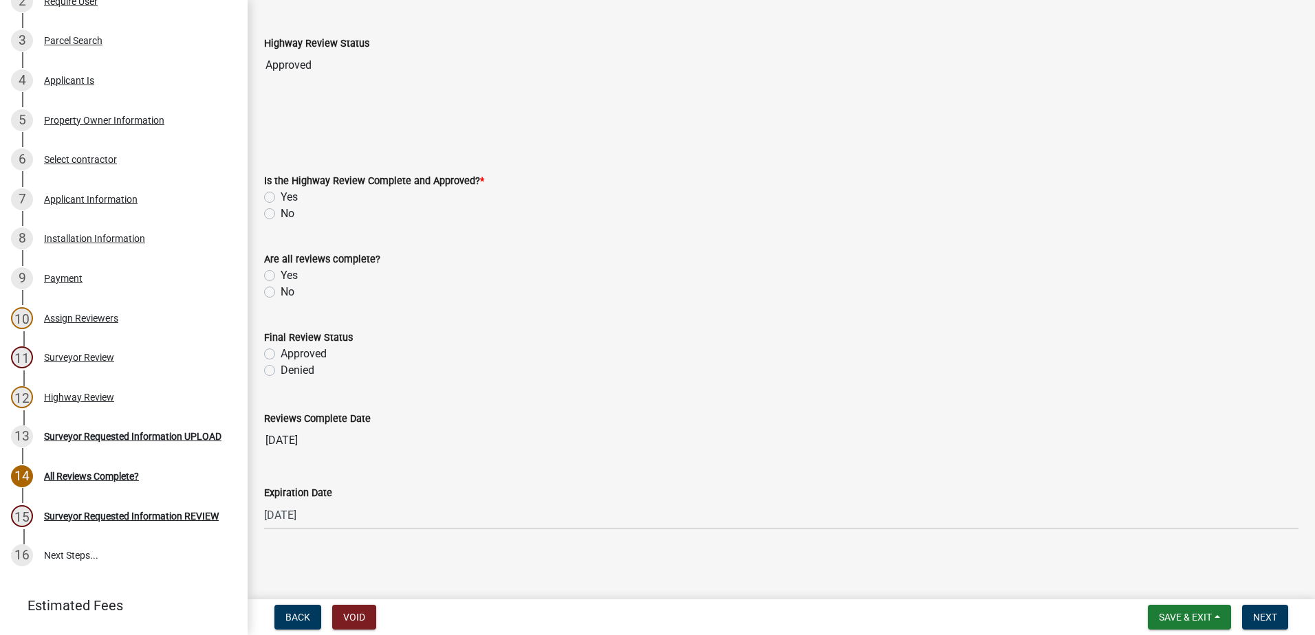
scroll to position [764, 0]
click at [1195, 619] on span "Save & Exit" at bounding box center [1185, 617] width 53 height 11
click at [1169, 581] on button "Save & Exit" at bounding box center [1176, 581] width 110 height 33
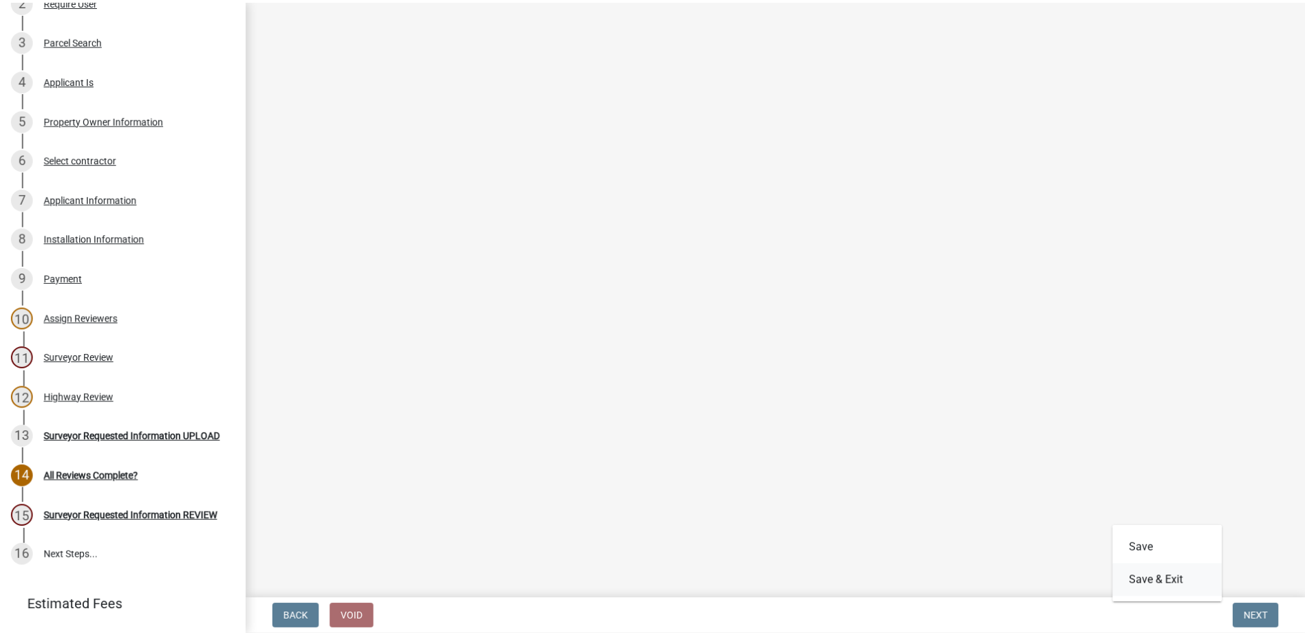
scroll to position [0, 0]
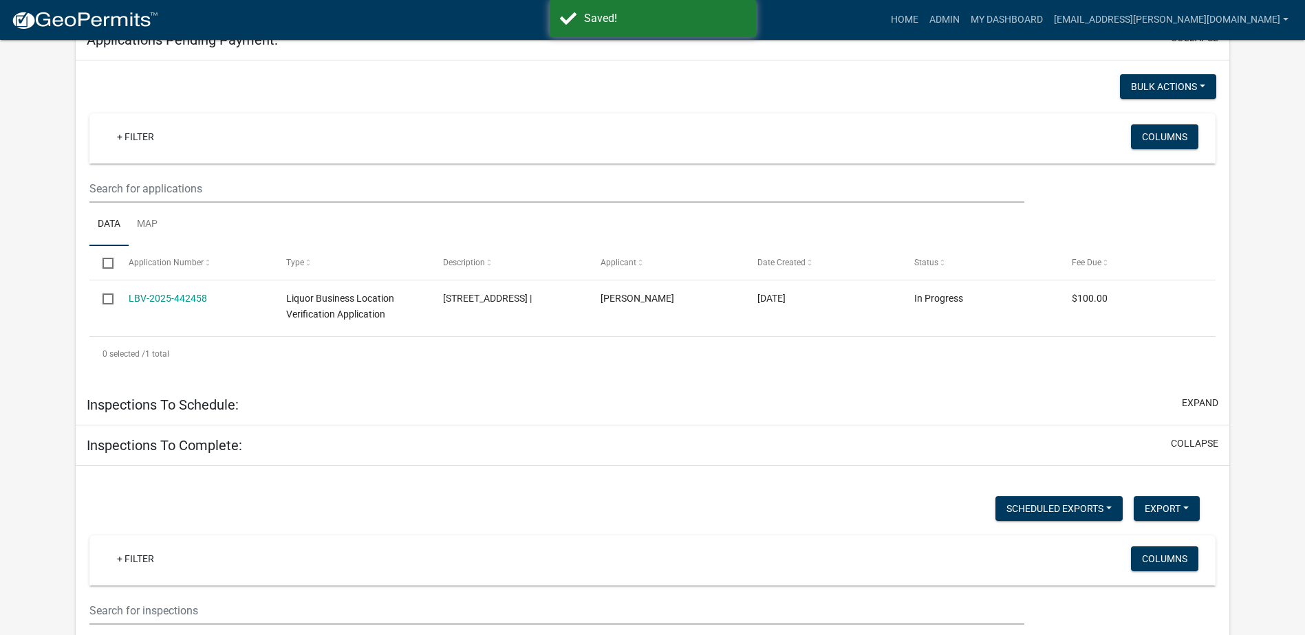
scroll to position [263, 0]
